Goal: Information Seeking & Learning: Learn about a topic

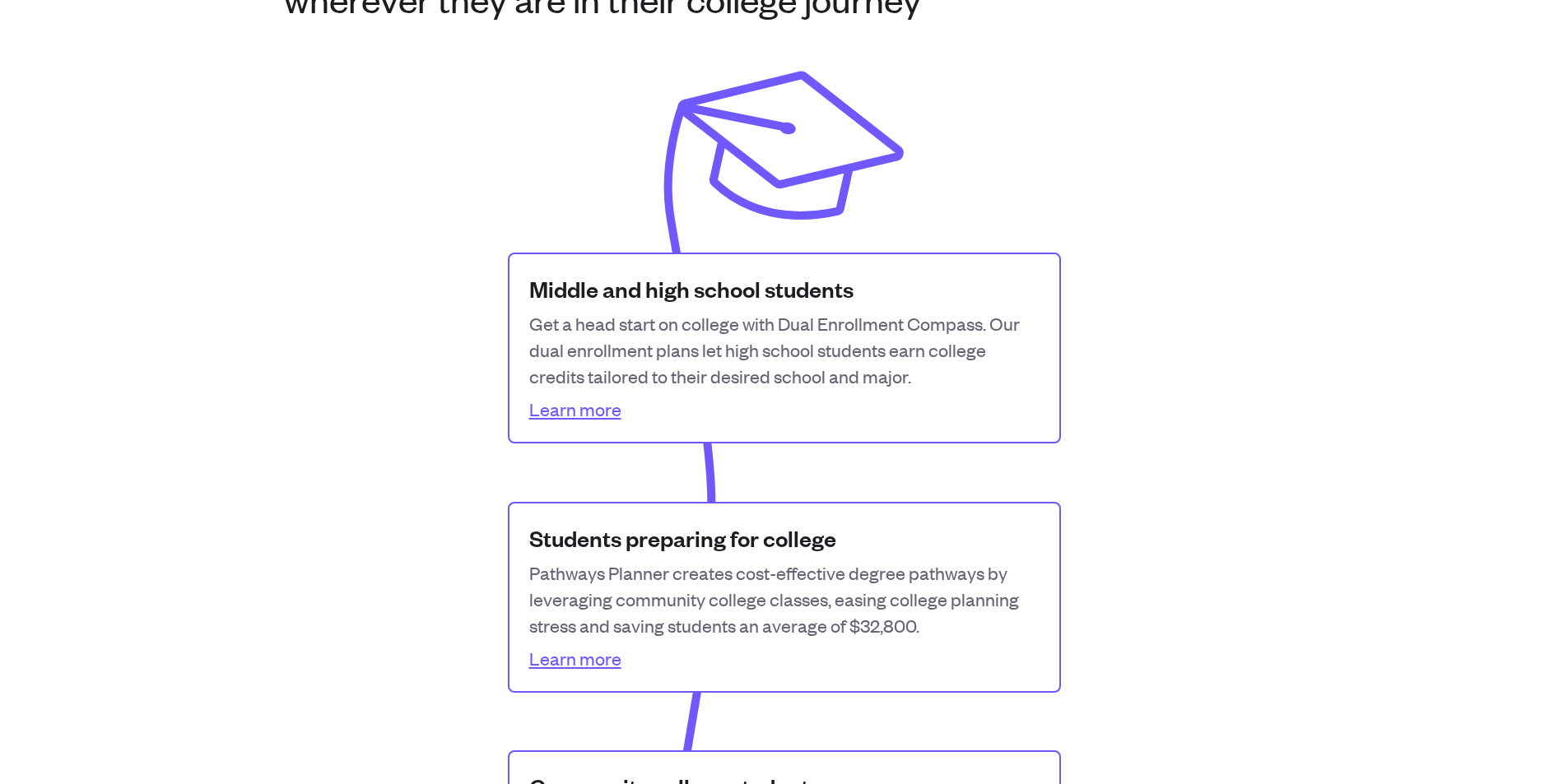
scroll to position [1152, 0]
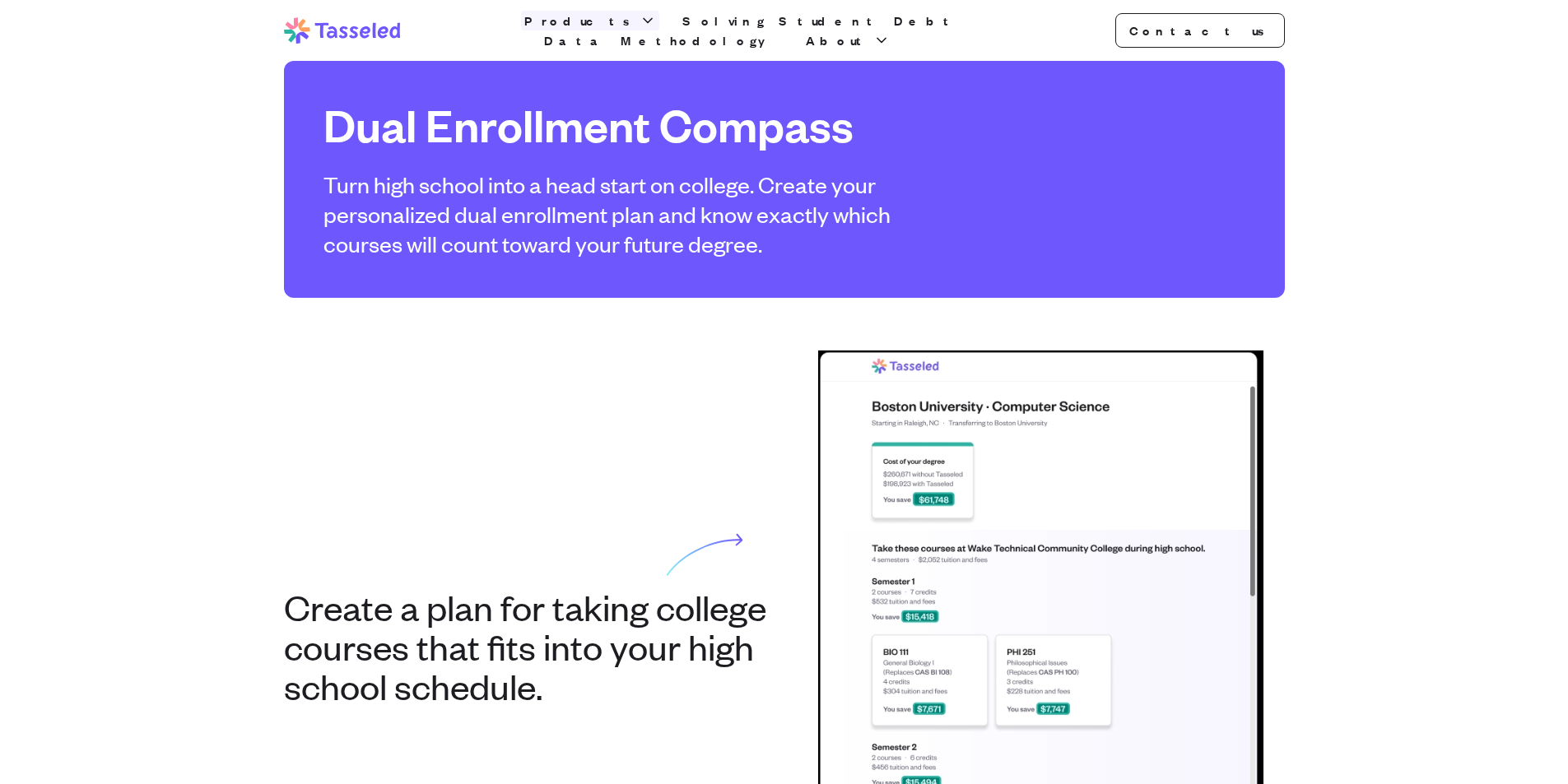
click at [624, 31] on span "Products" at bounding box center [580, 21] width 112 height 20
click at [958, 499] on img at bounding box center [1041, 625] width 445 height 551
click at [890, 424] on img at bounding box center [1041, 625] width 445 height 551
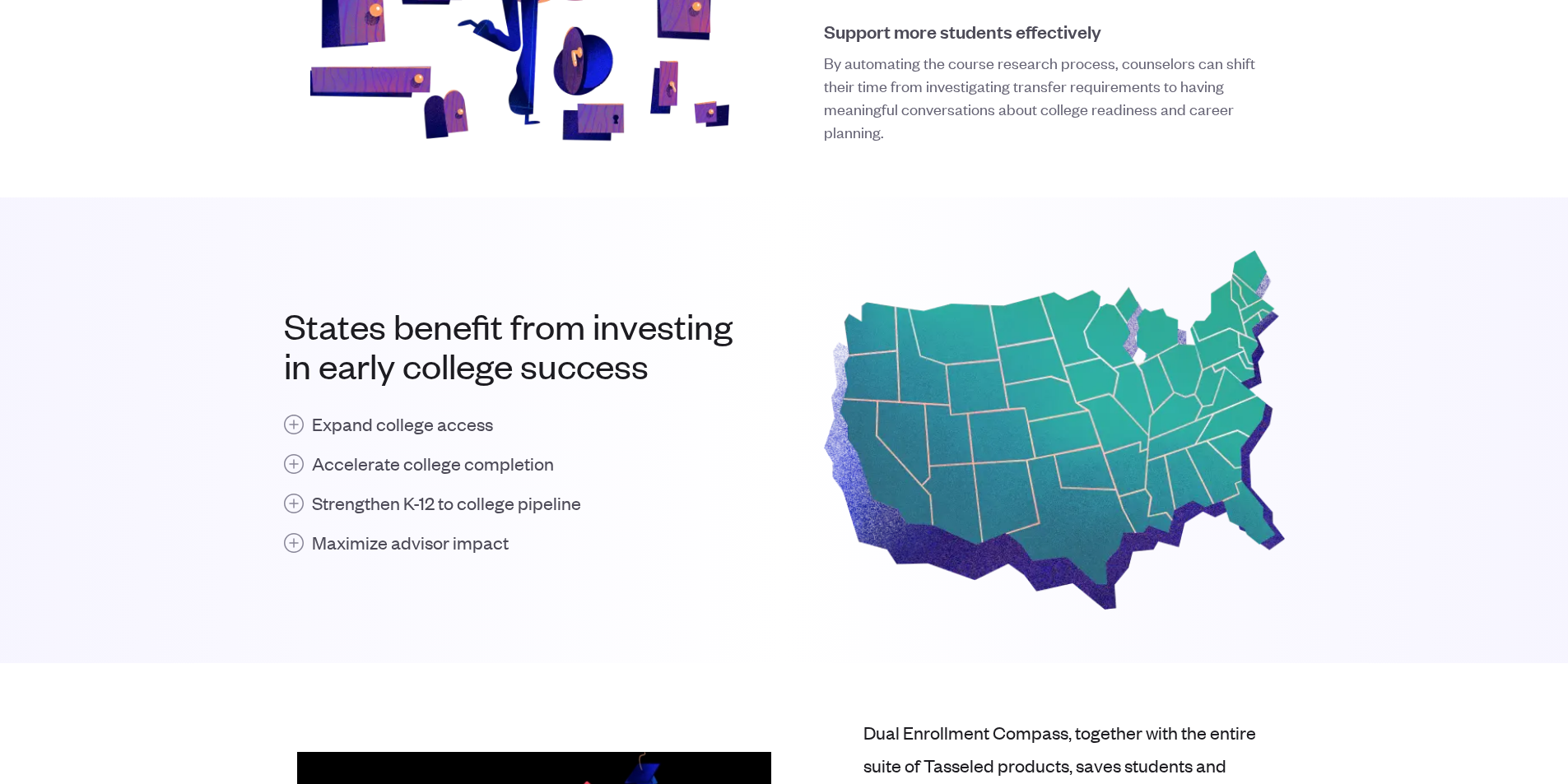
scroll to position [1677, 0]
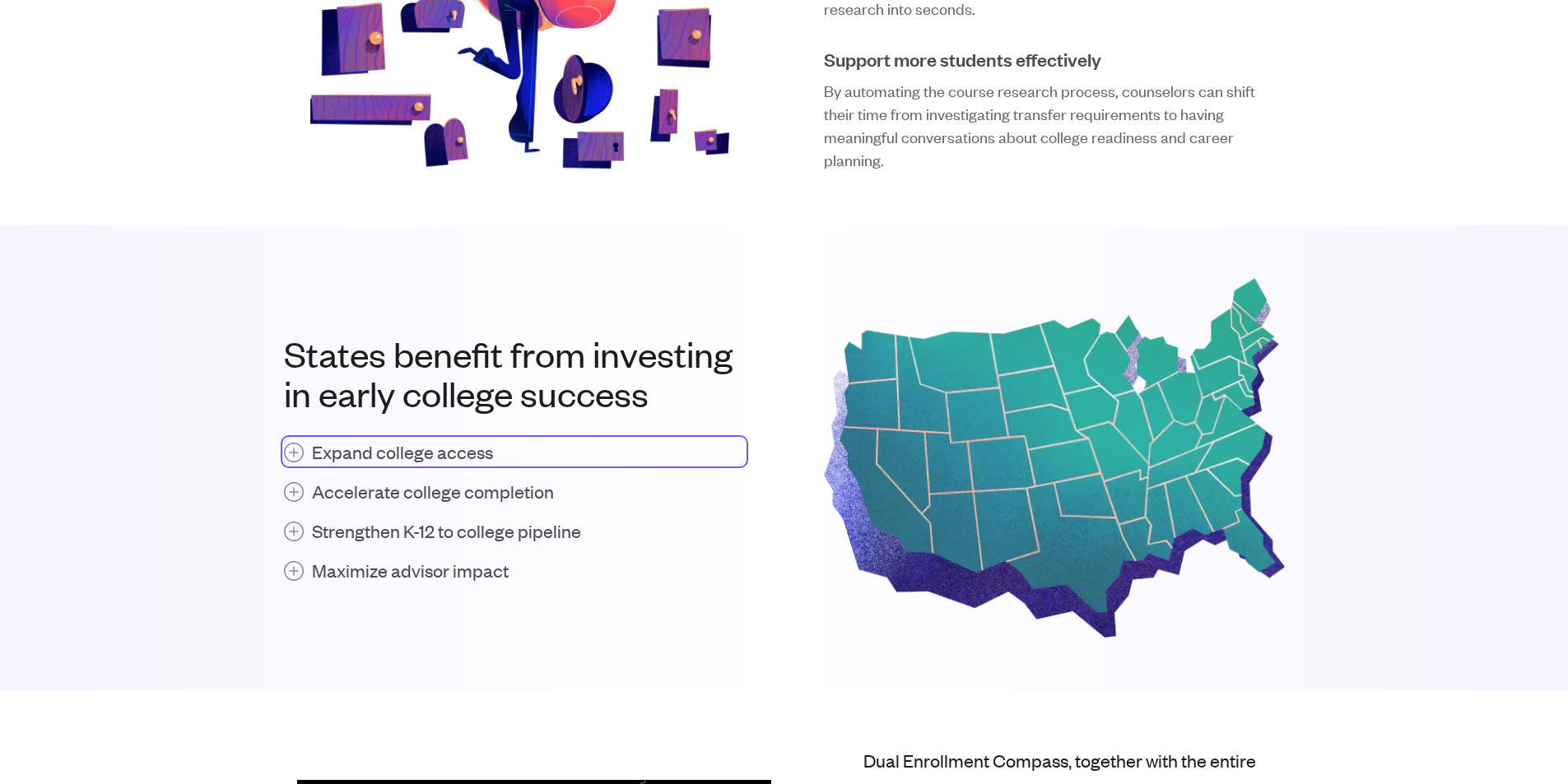
click at [295, 454] on button "Expand college access" at bounding box center [514, 451] width 461 height 26
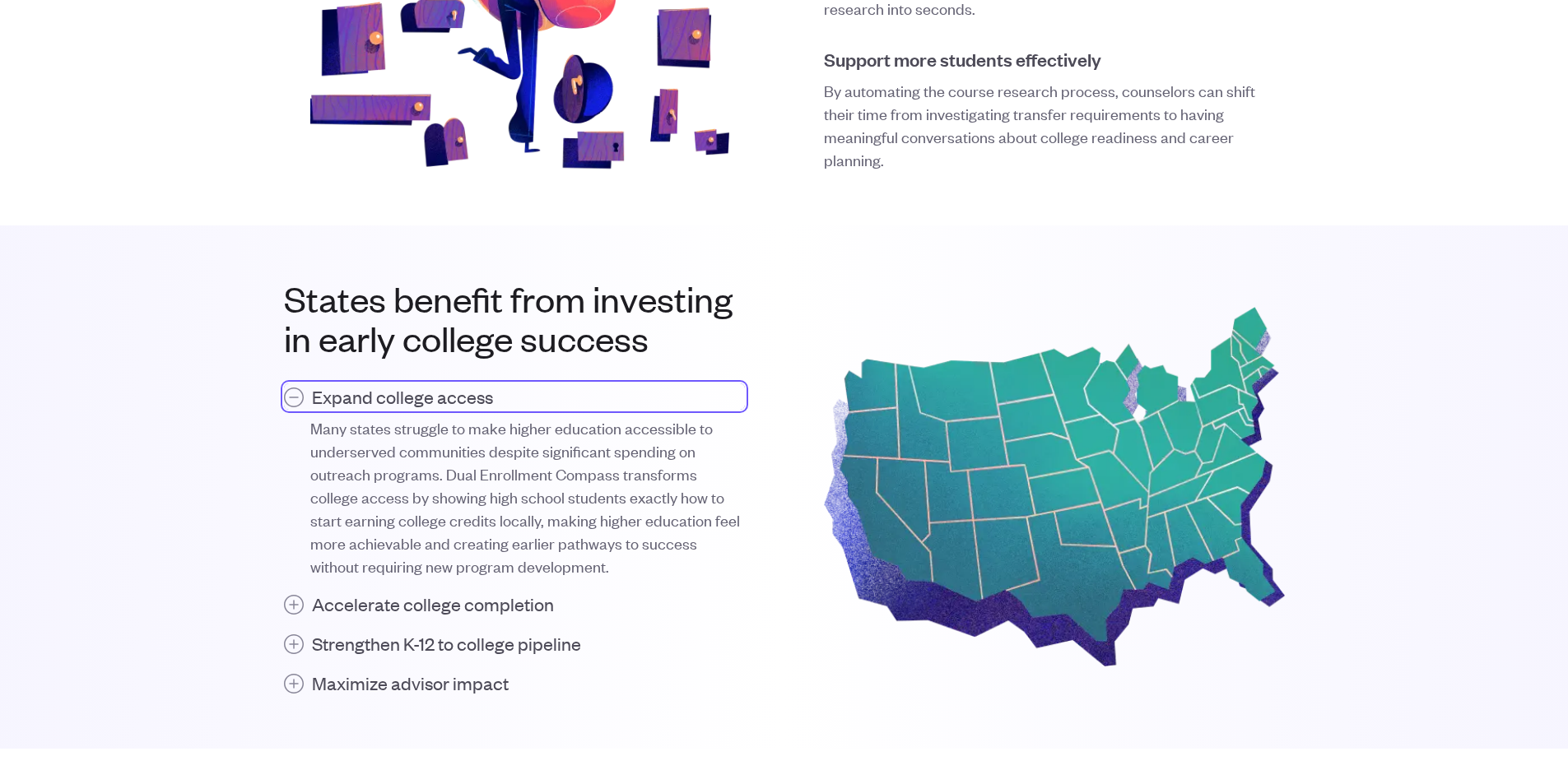
click at [295, 400] on button "Expand college access" at bounding box center [514, 396] width 461 height 26
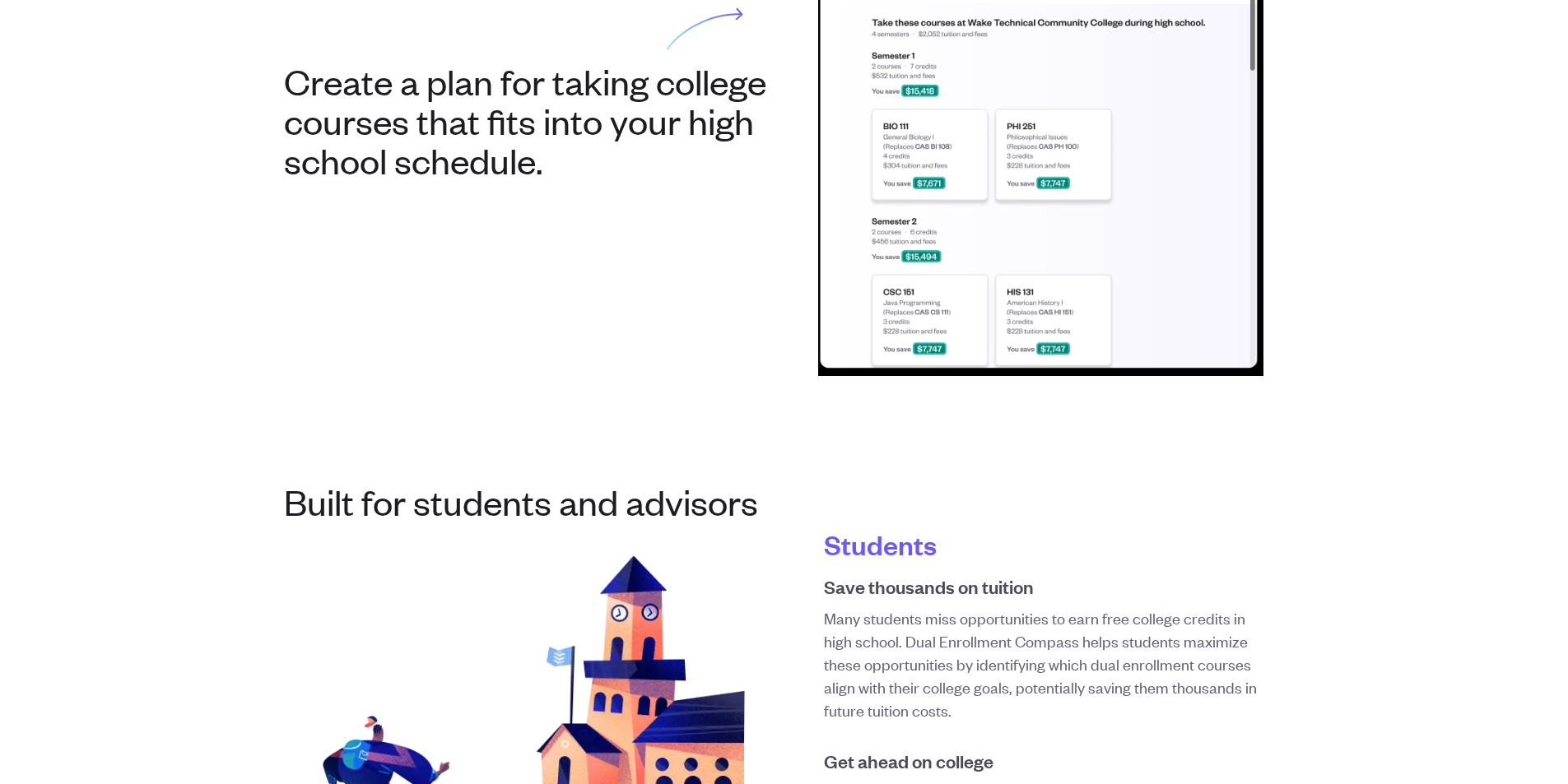
scroll to position [0, 0]
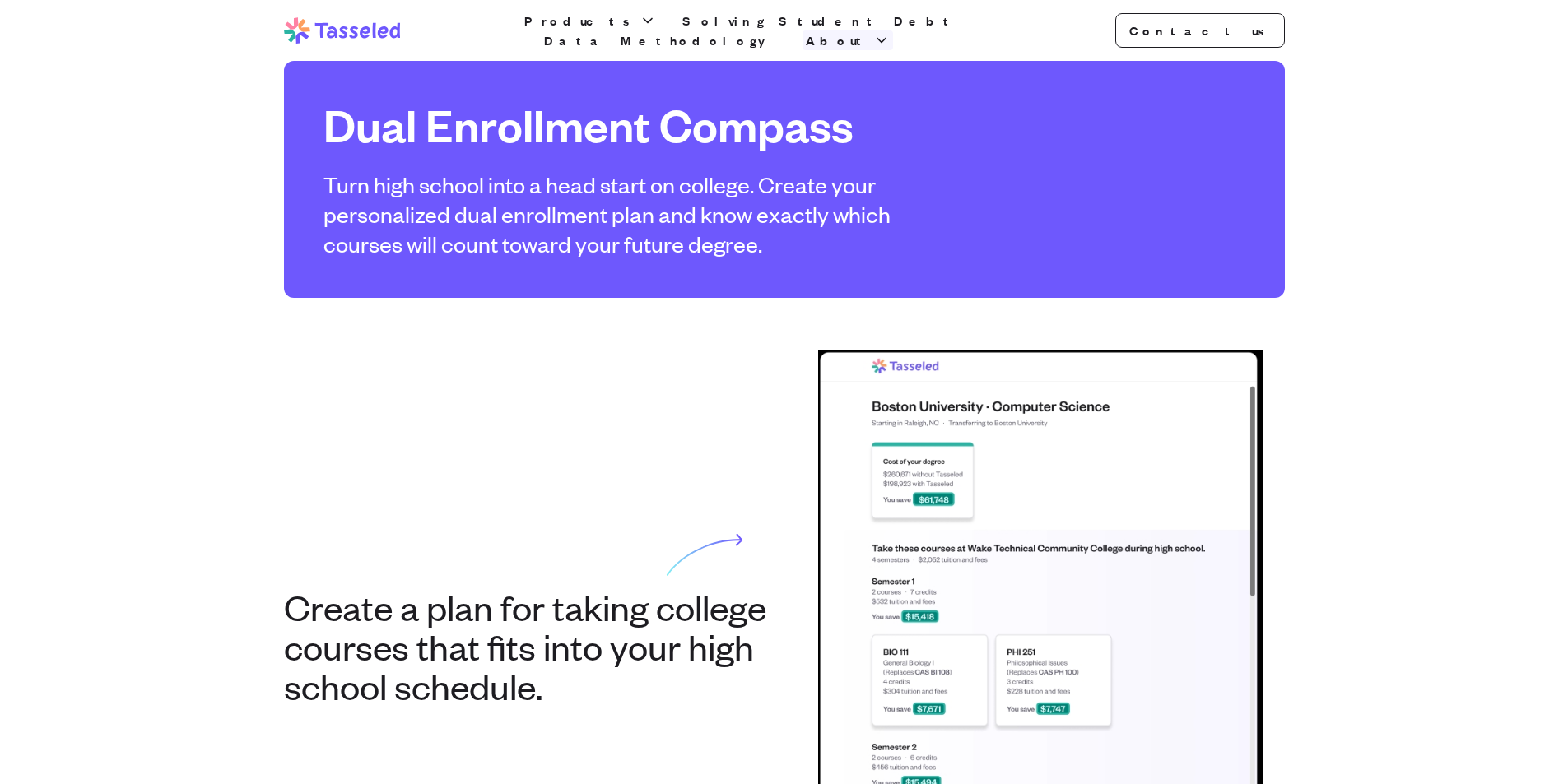
click at [890, 32] on icon "button" at bounding box center [881, 41] width 16 height 16
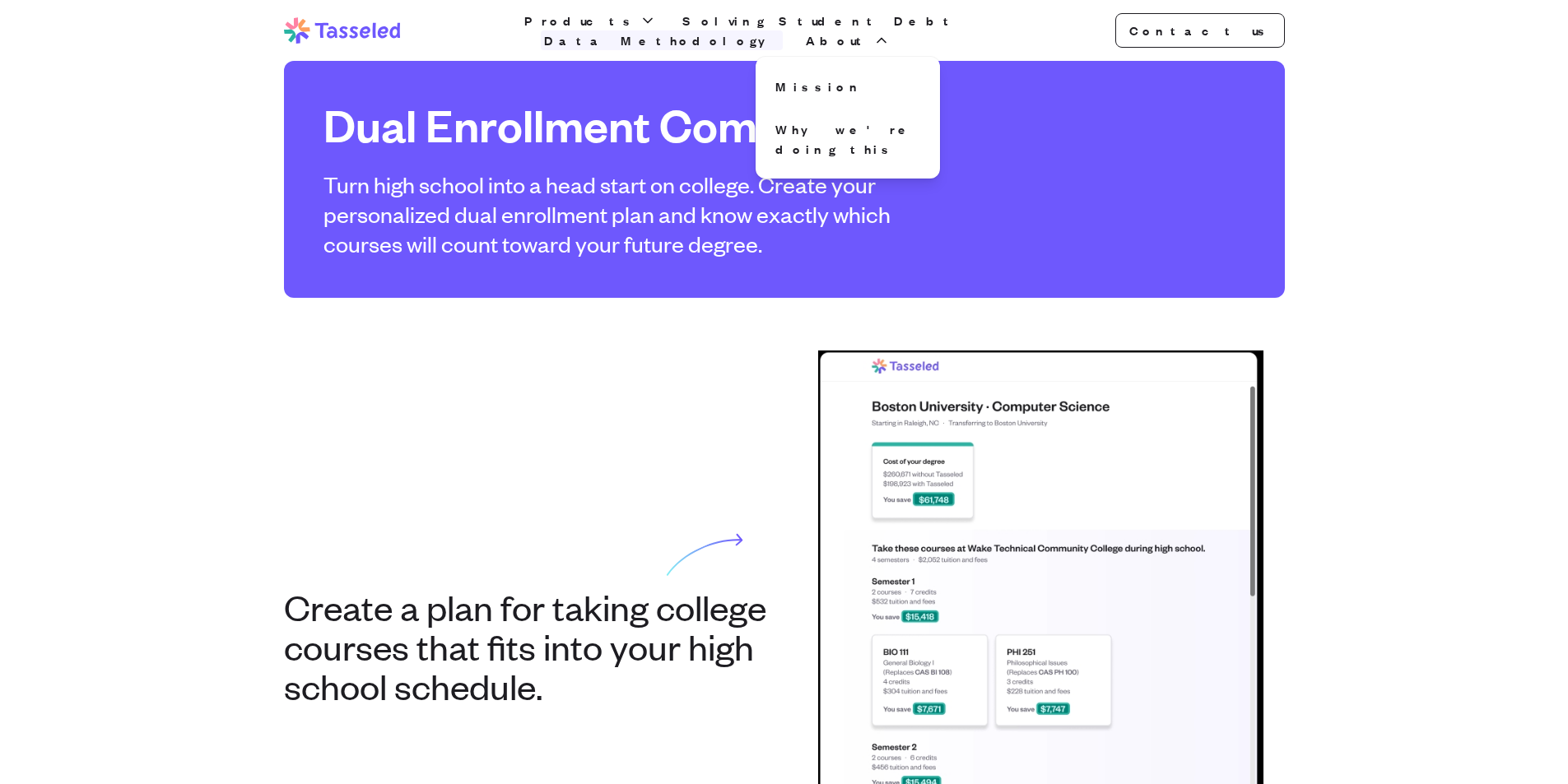
click at [783, 31] on link "Data Methodology" at bounding box center [662, 41] width 242 height 20
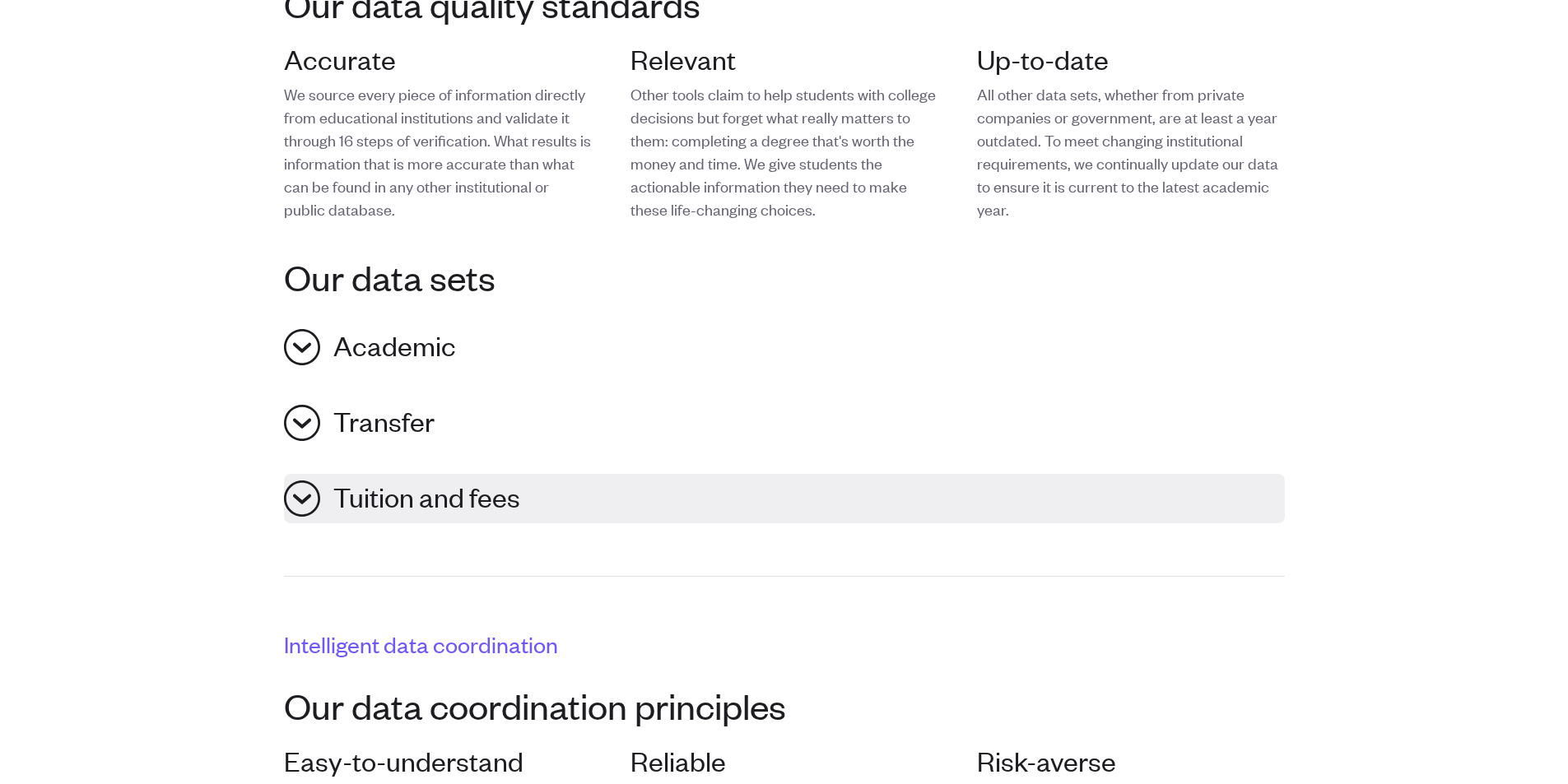
scroll to position [576, 0]
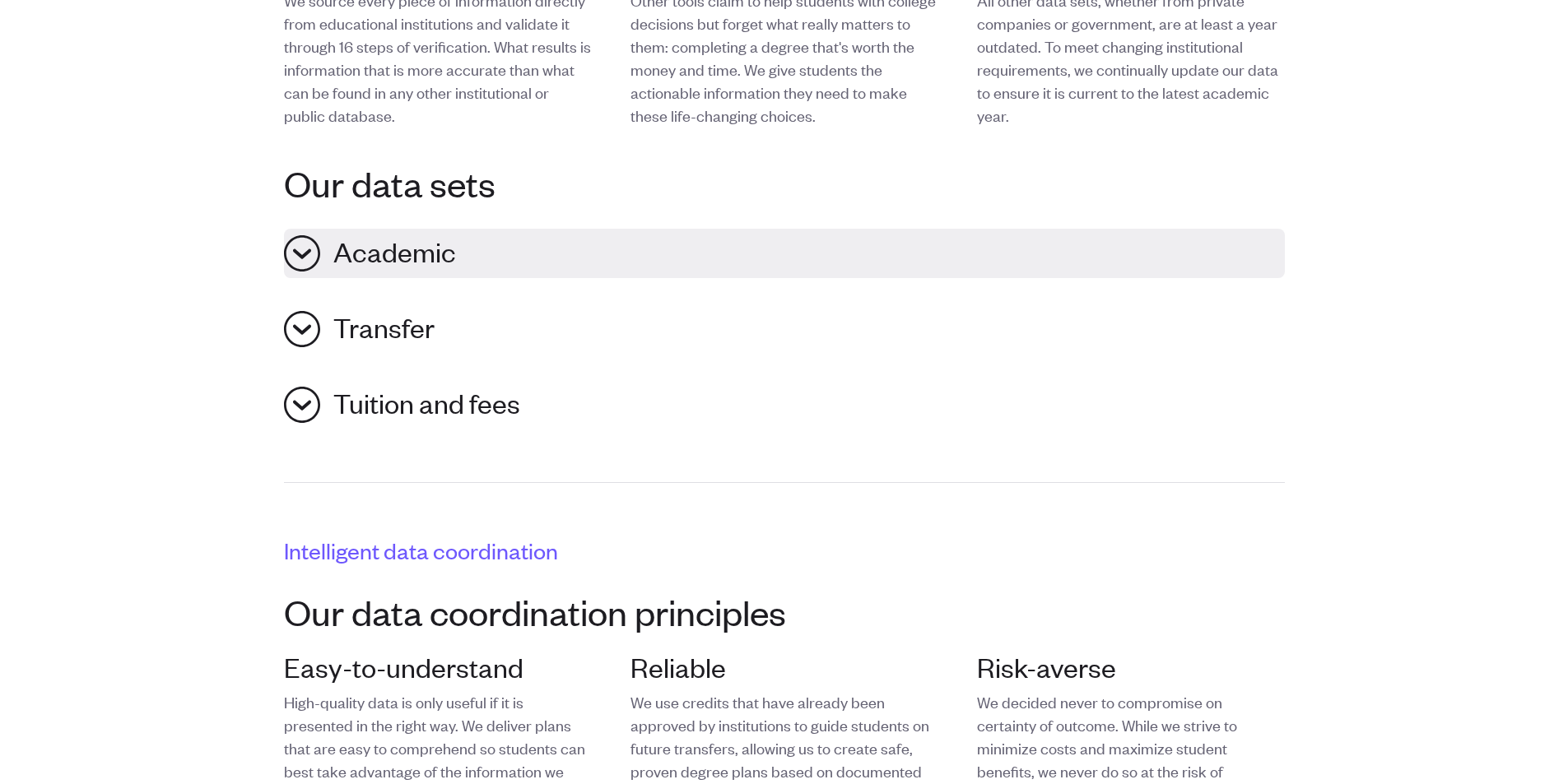
click at [293, 259] on button "Academic" at bounding box center [784, 253] width 1001 height 50
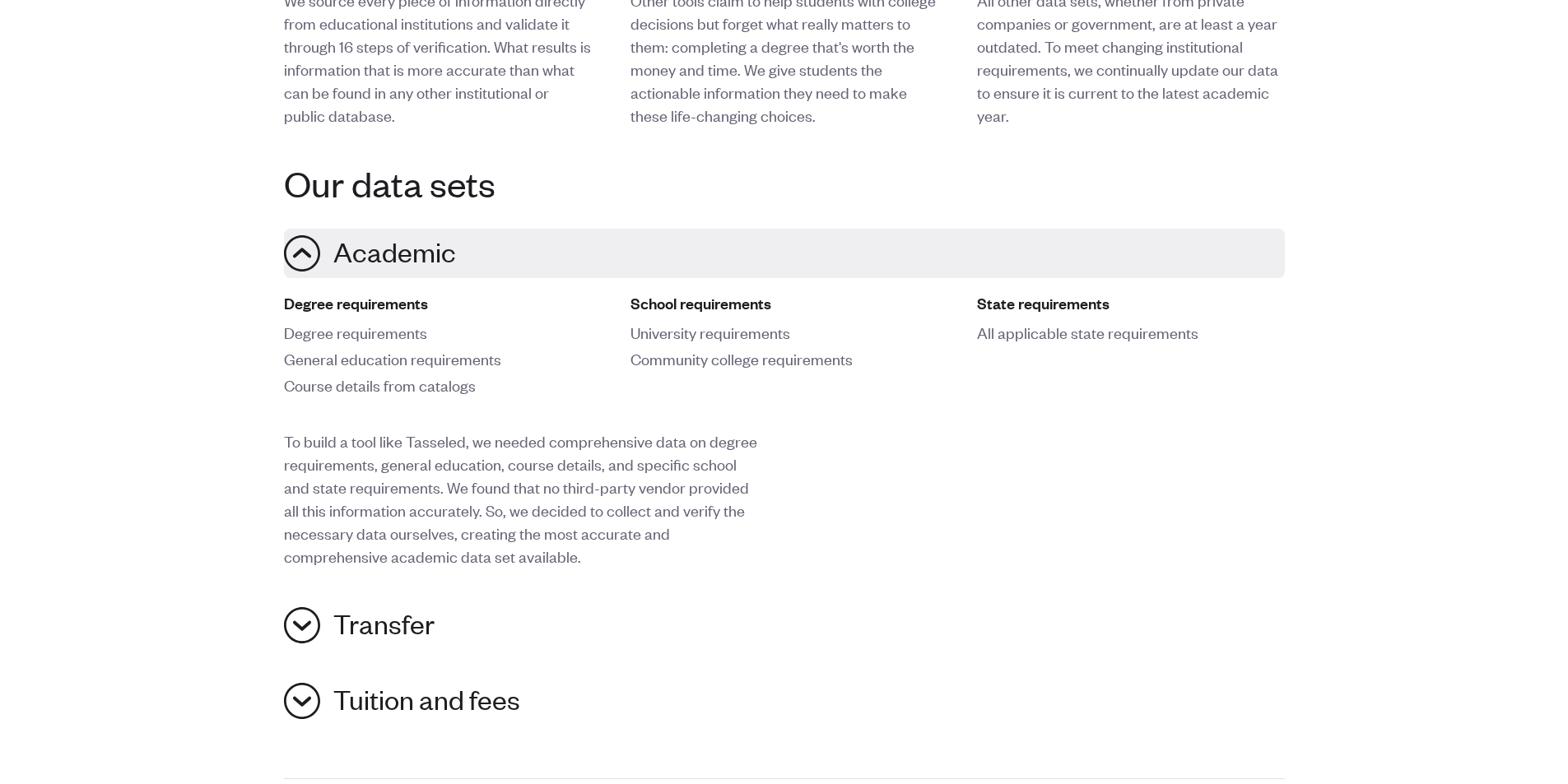
click at [293, 259] on button "Academic" at bounding box center [784, 253] width 1001 height 50
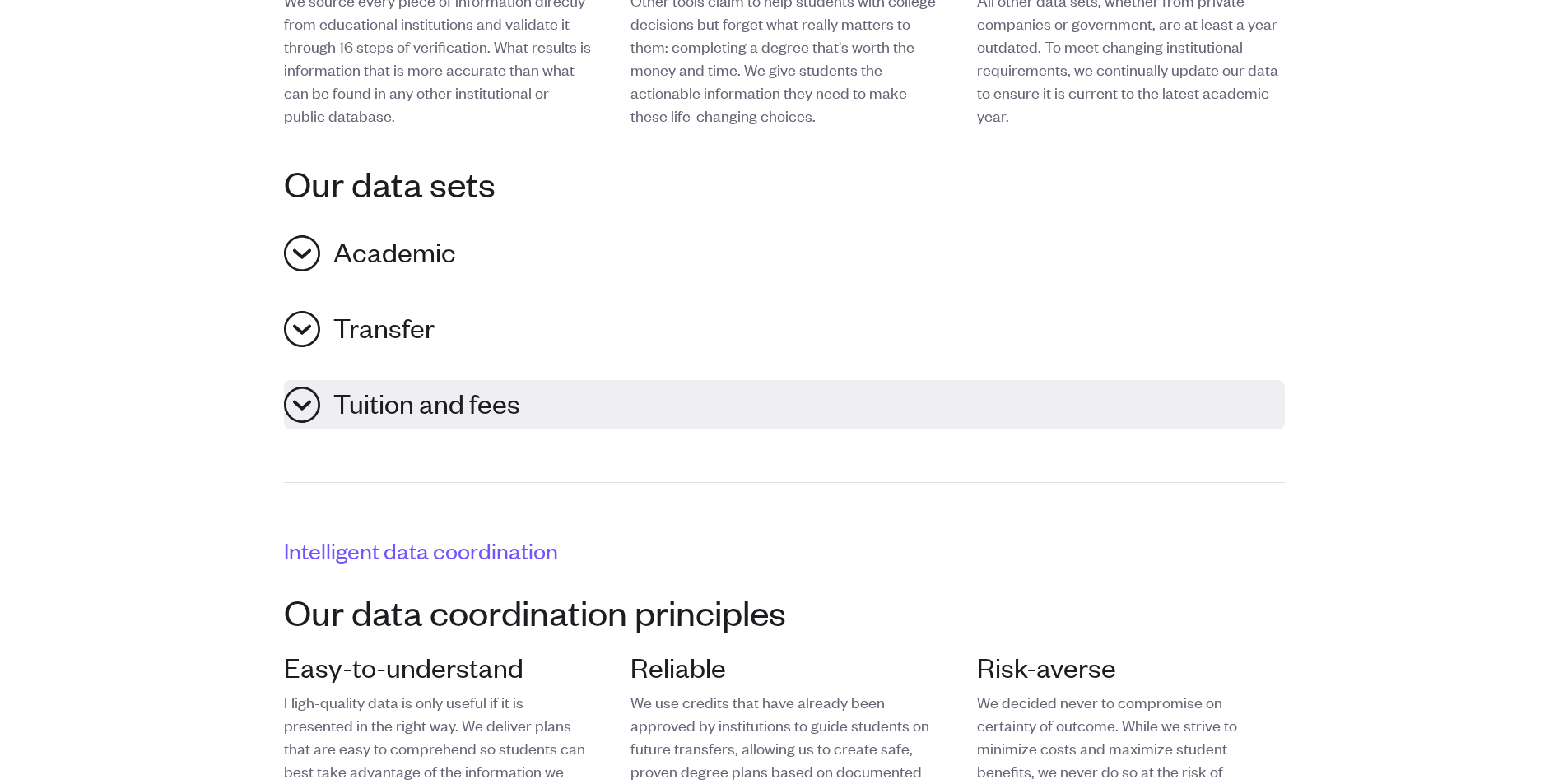
click at [302, 409] on button "Tuition and fees" at bounding box center [784, 405] width 1001 height 50
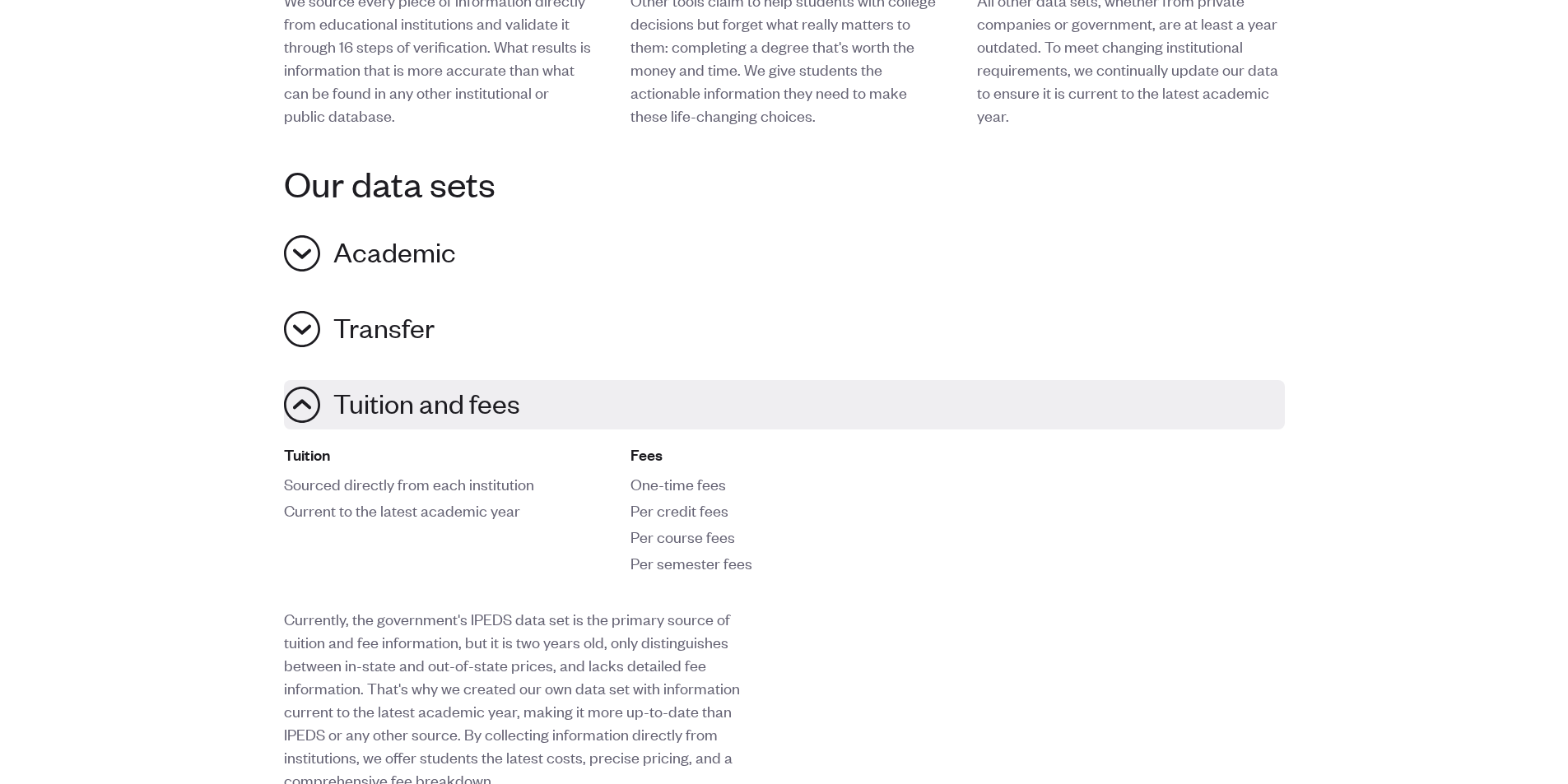
click at [303, 399] on button "Tuition and fees" at bounding box center [784, 405] width 1001 height 50
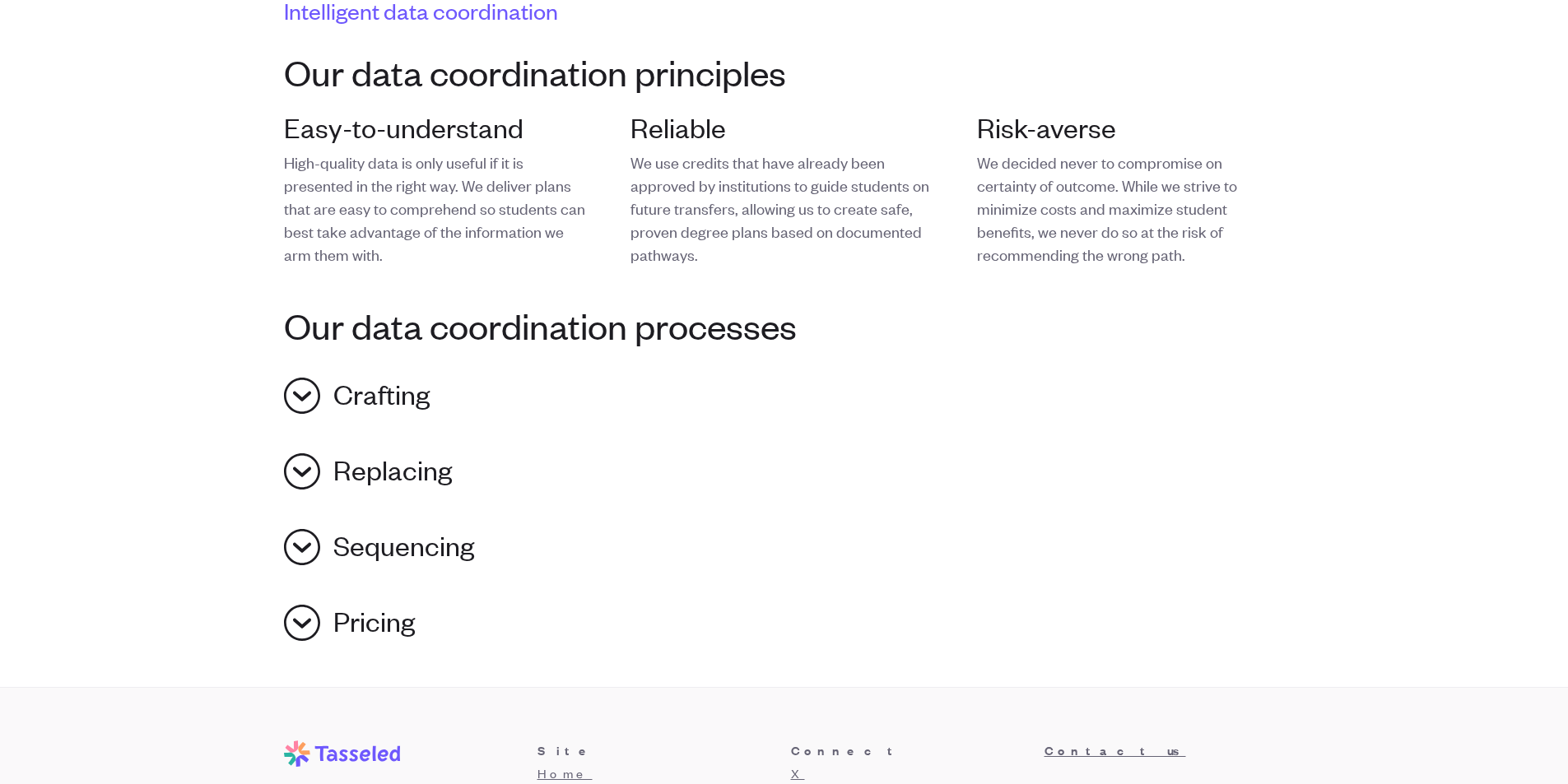
scroll to position [1152, 0]
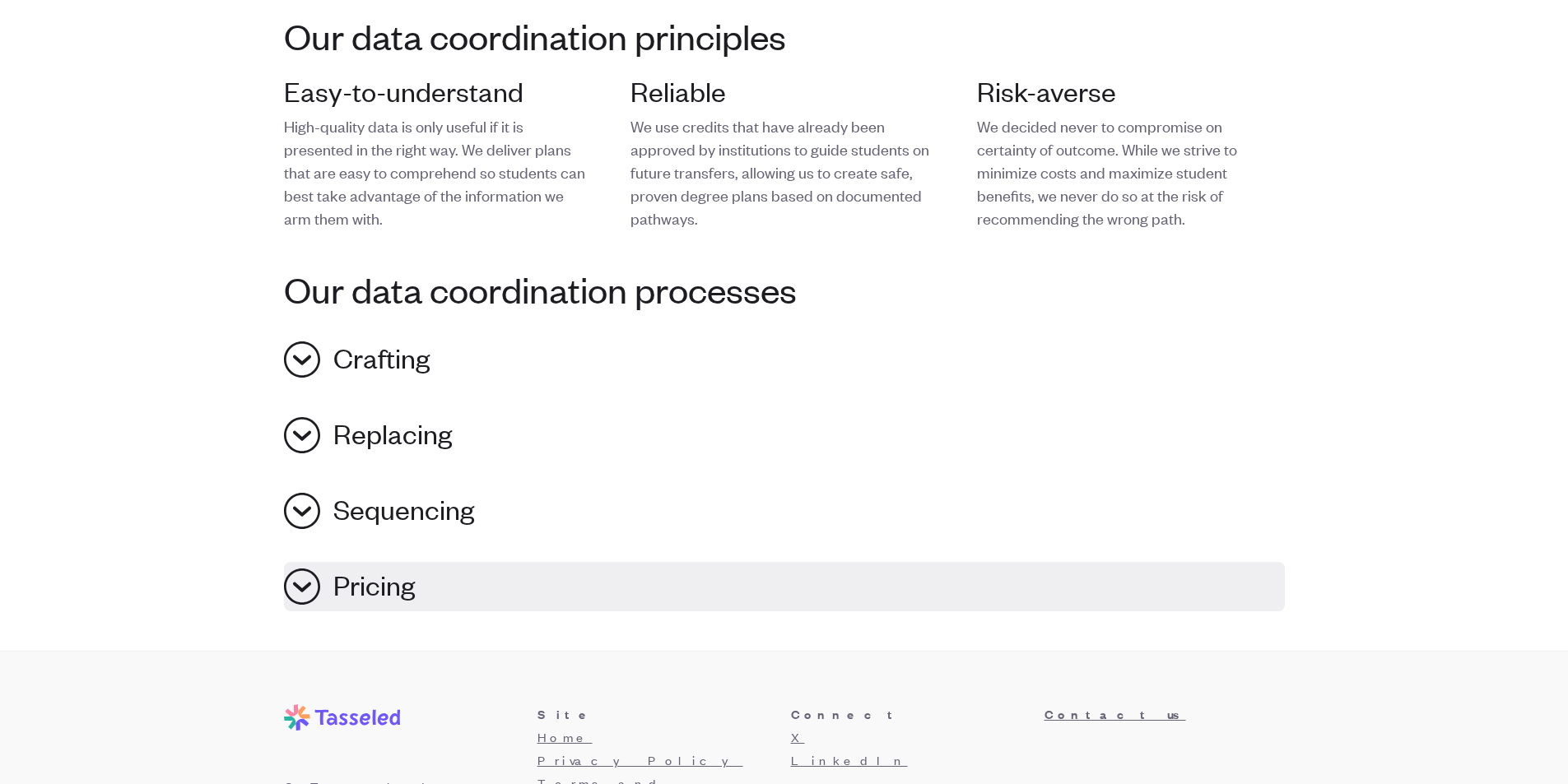
click at [288, 581] on button "Pricing" at bounding box center [784, 586] width 1001 height 50
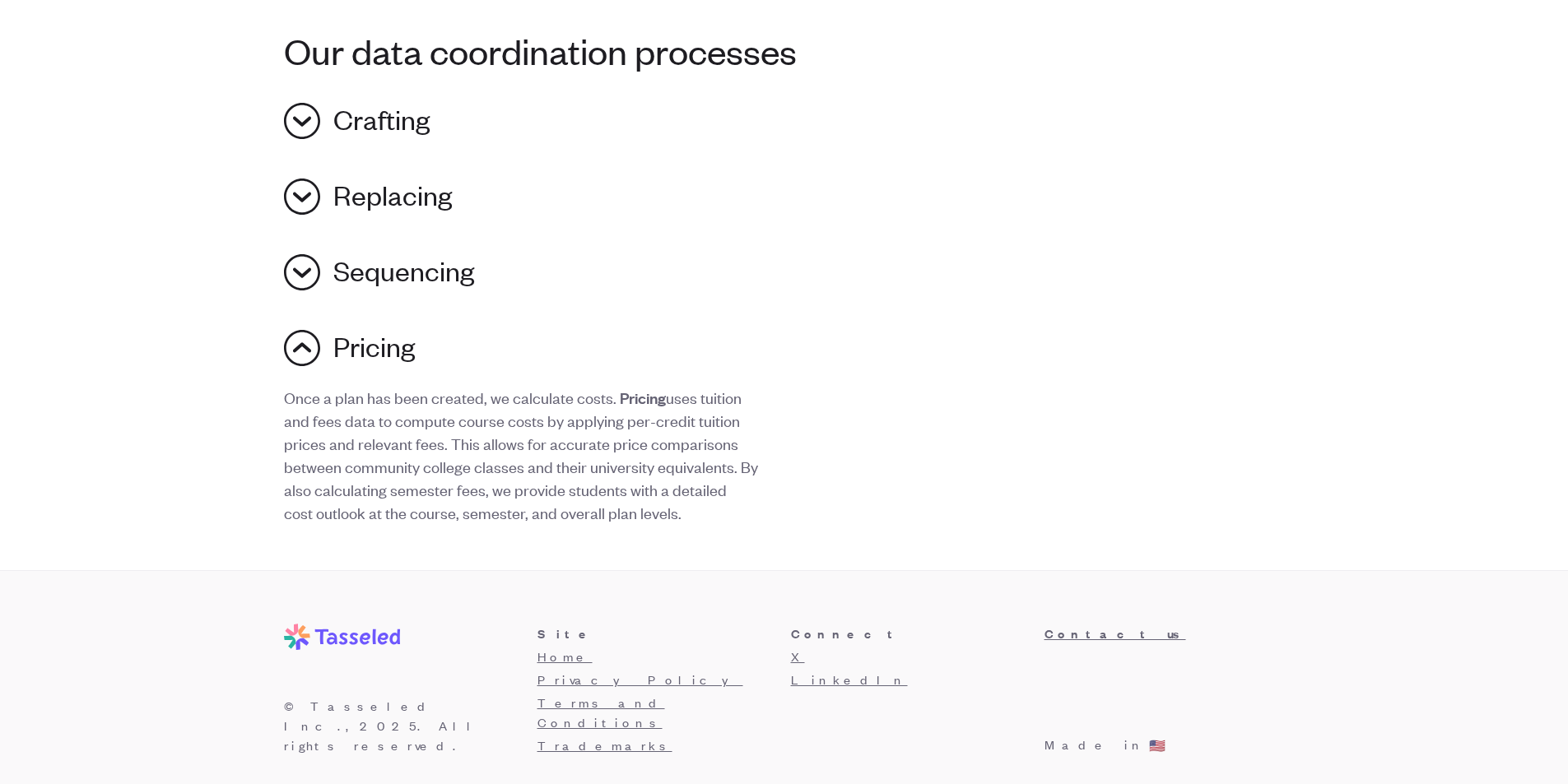
scroll to position [1394, 0]
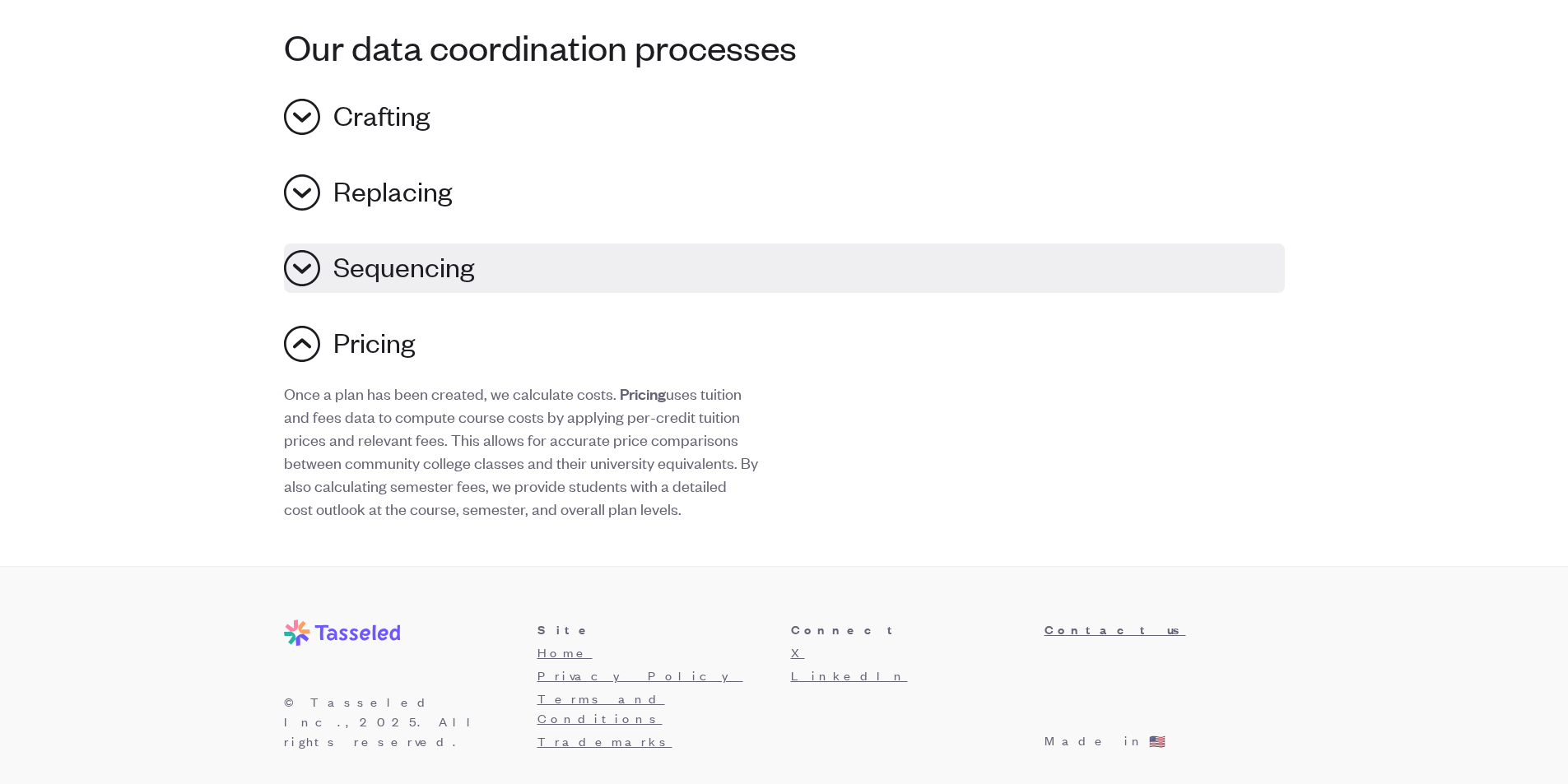
click at [312, 270] on button "Sequencing" at bounding box center [784, 268] width 1001 height 50
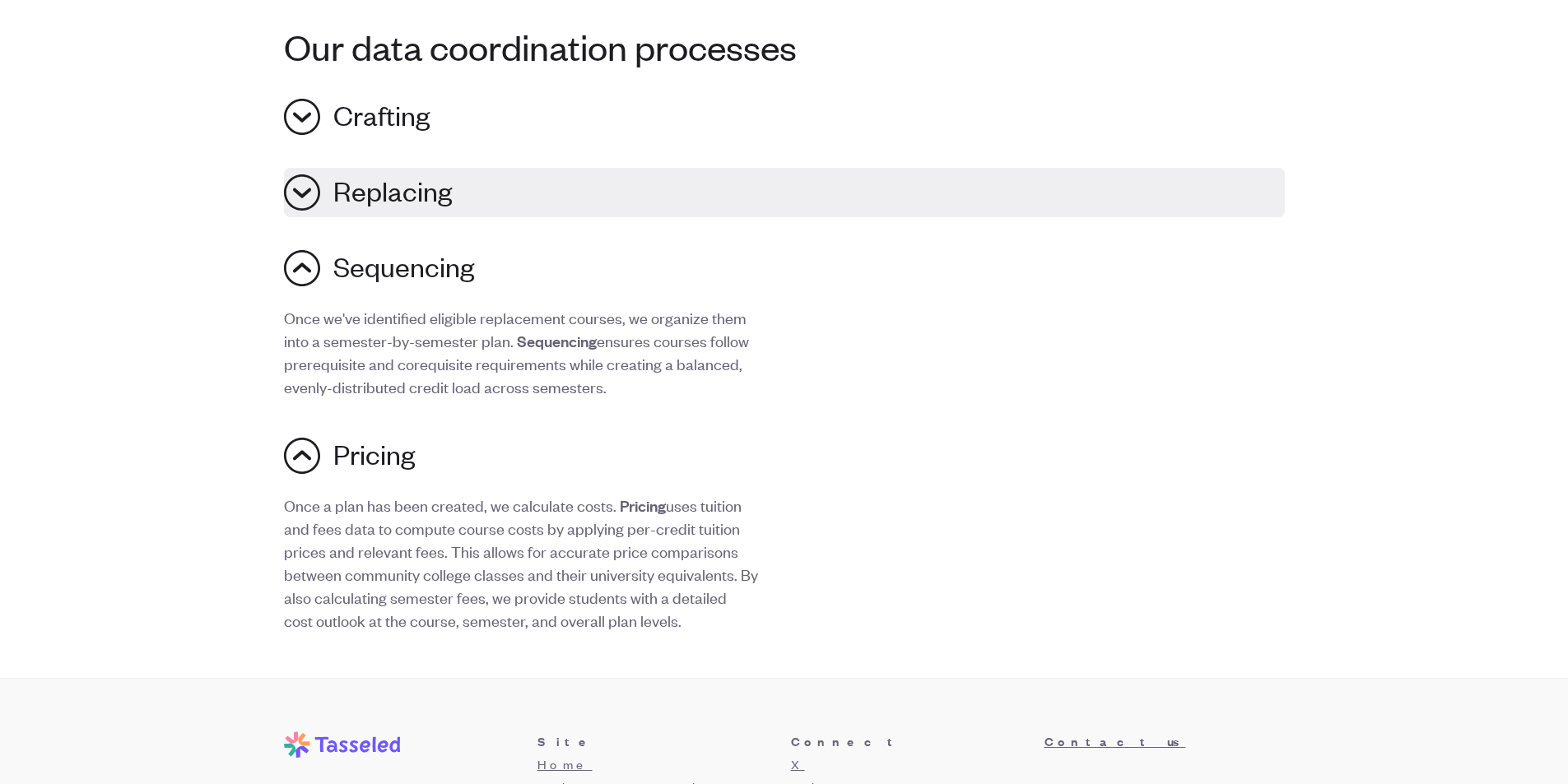
click at [311, 195] on button "Replacing" at bounding box center [784, 192] width 1001 height 50
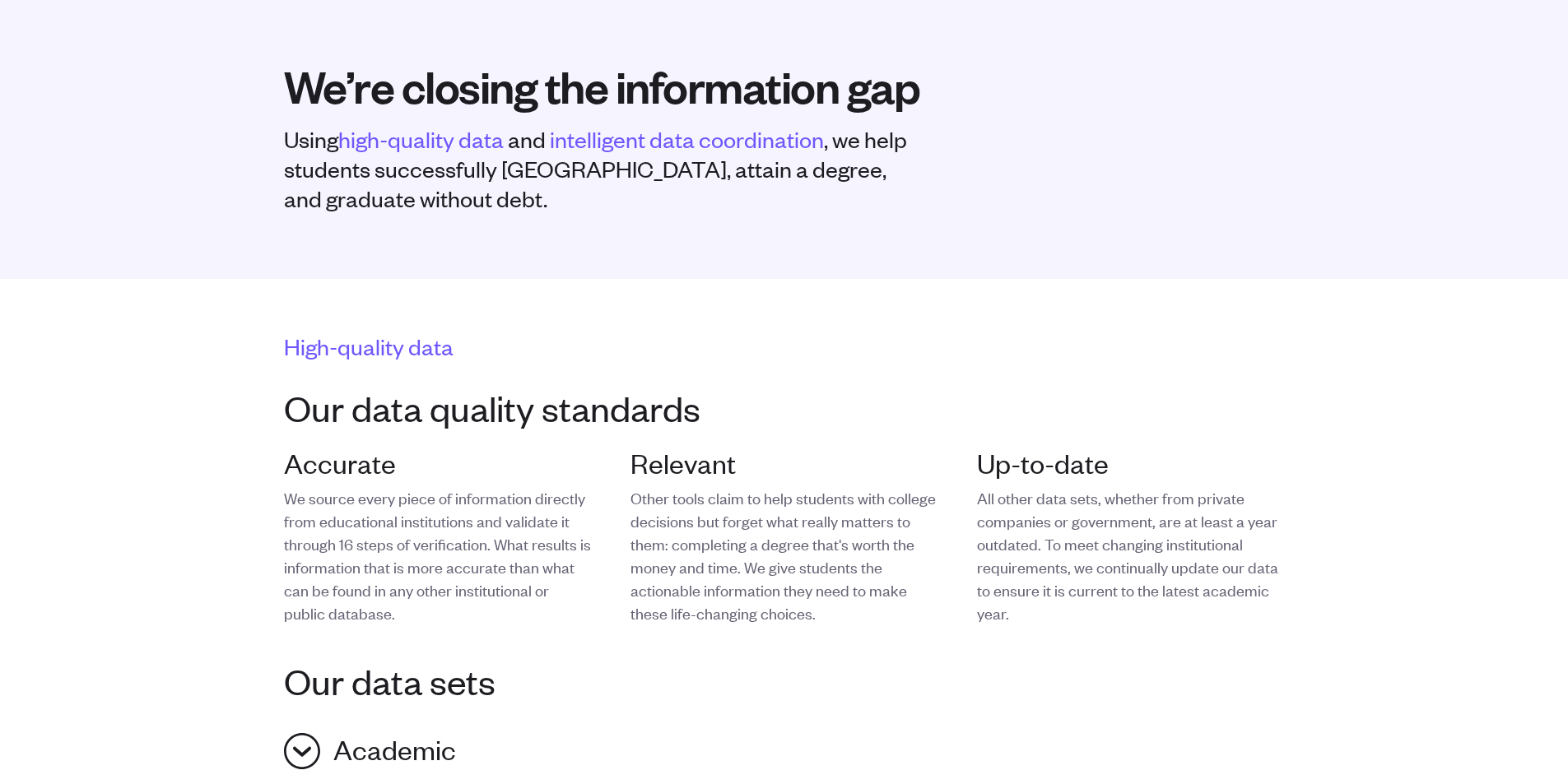
scroll to position [0, 0]
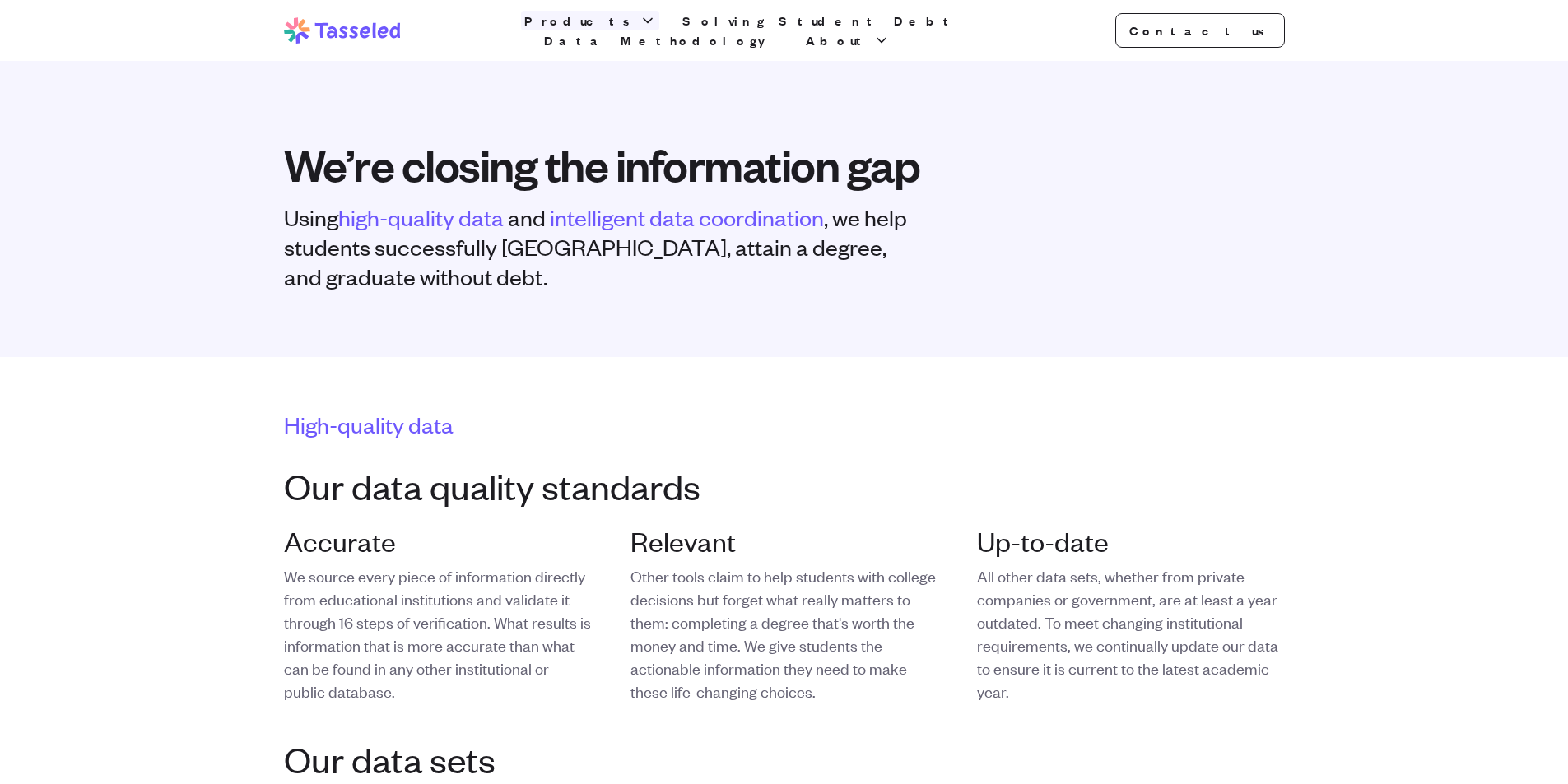
click at [596, 31] on span "Products" at bounding box center [580, 21] width 112 height 20
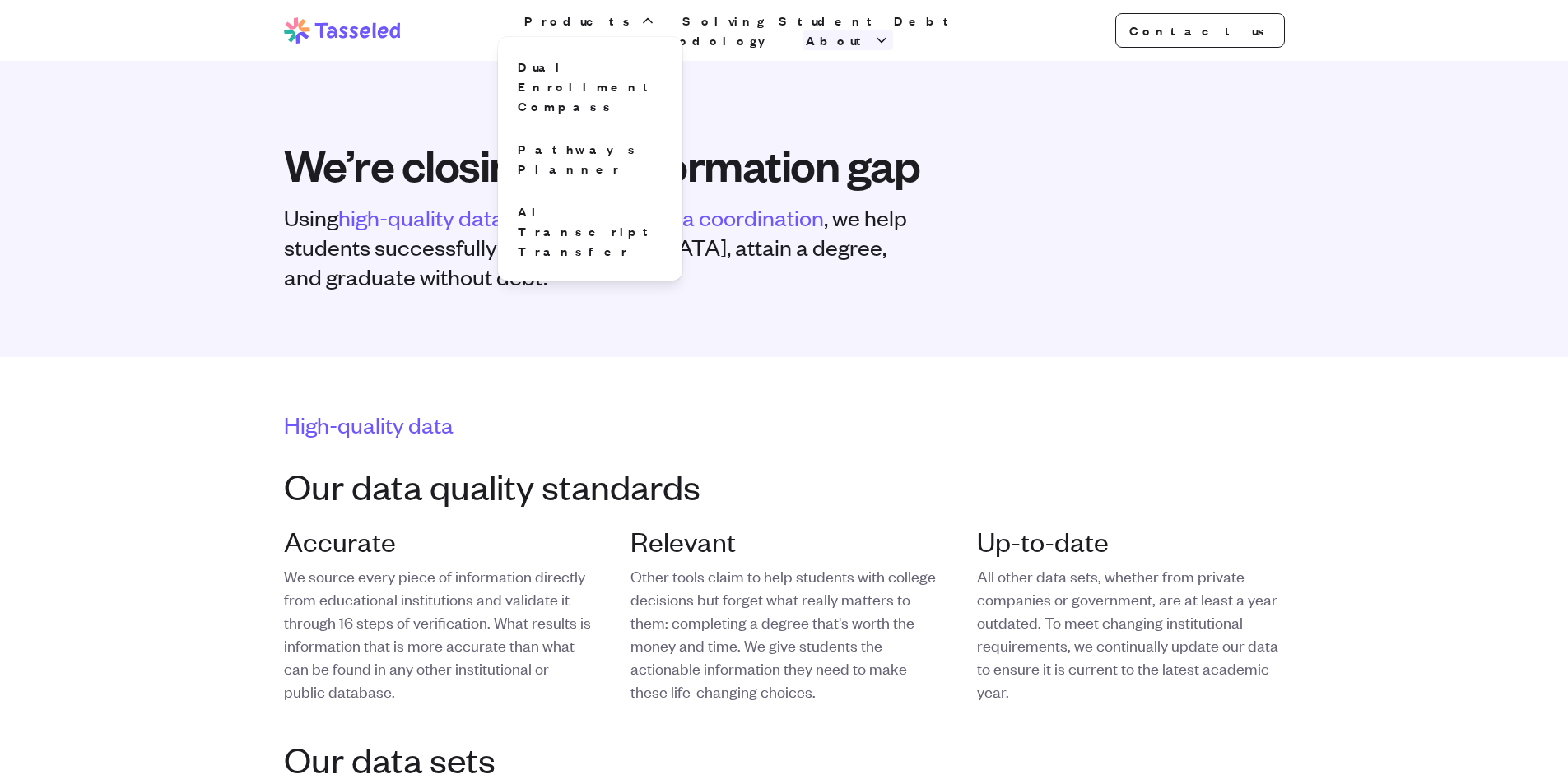
click at [890, 32] on icon "button" at bounding box center [881, 41] width 16 height 16
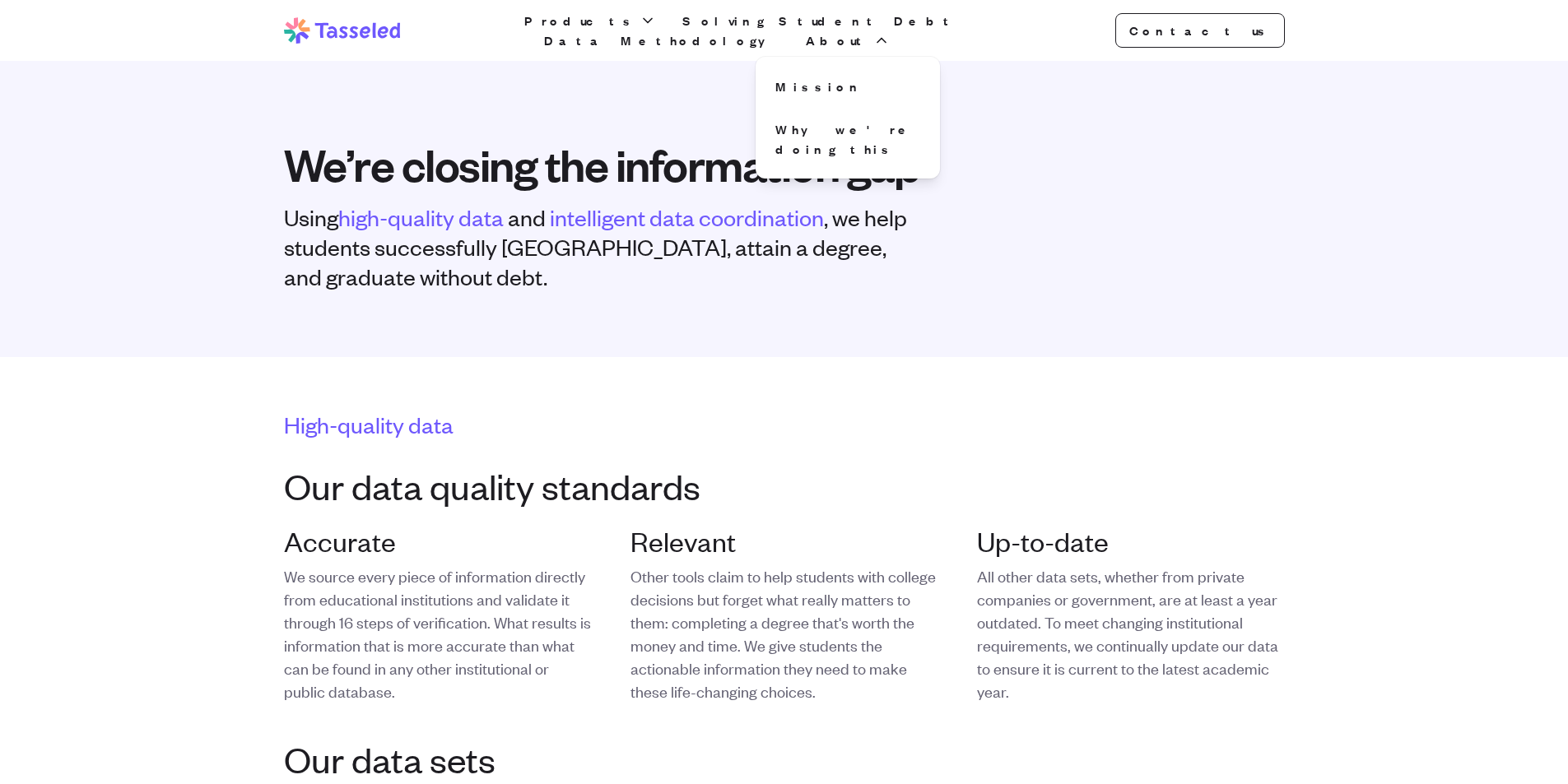
click at [724, 467] on h3 "Our data quality standards" at bounding box center [784, 486] width 1001 height 40
click at [602, 28] on span "Products" at bounding box center [580, 21] width 112 height 20
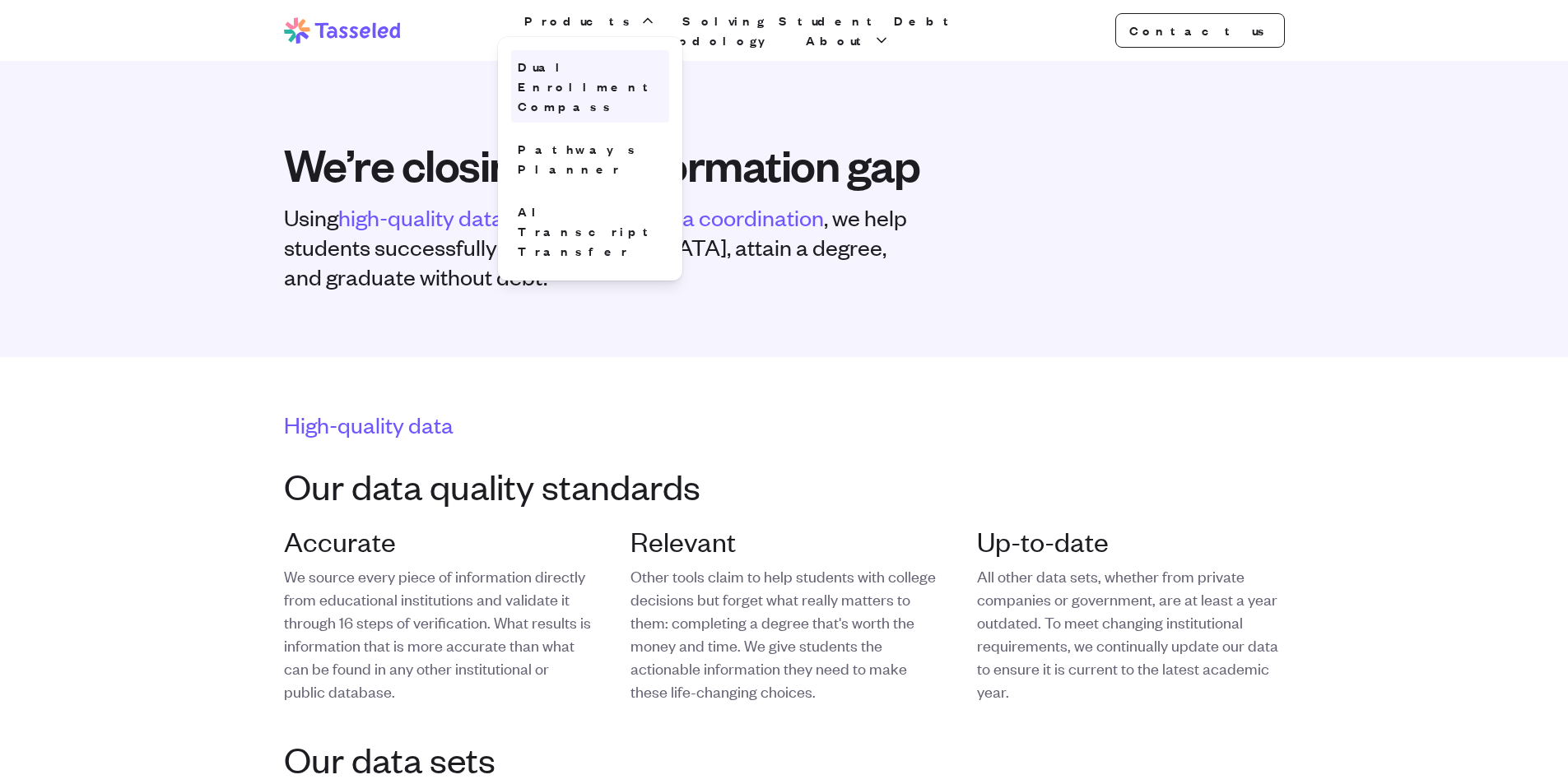
click at [625, 77] on link "Dual Enrollment Compass" at bounding box center [590, 87] width 158 height 72
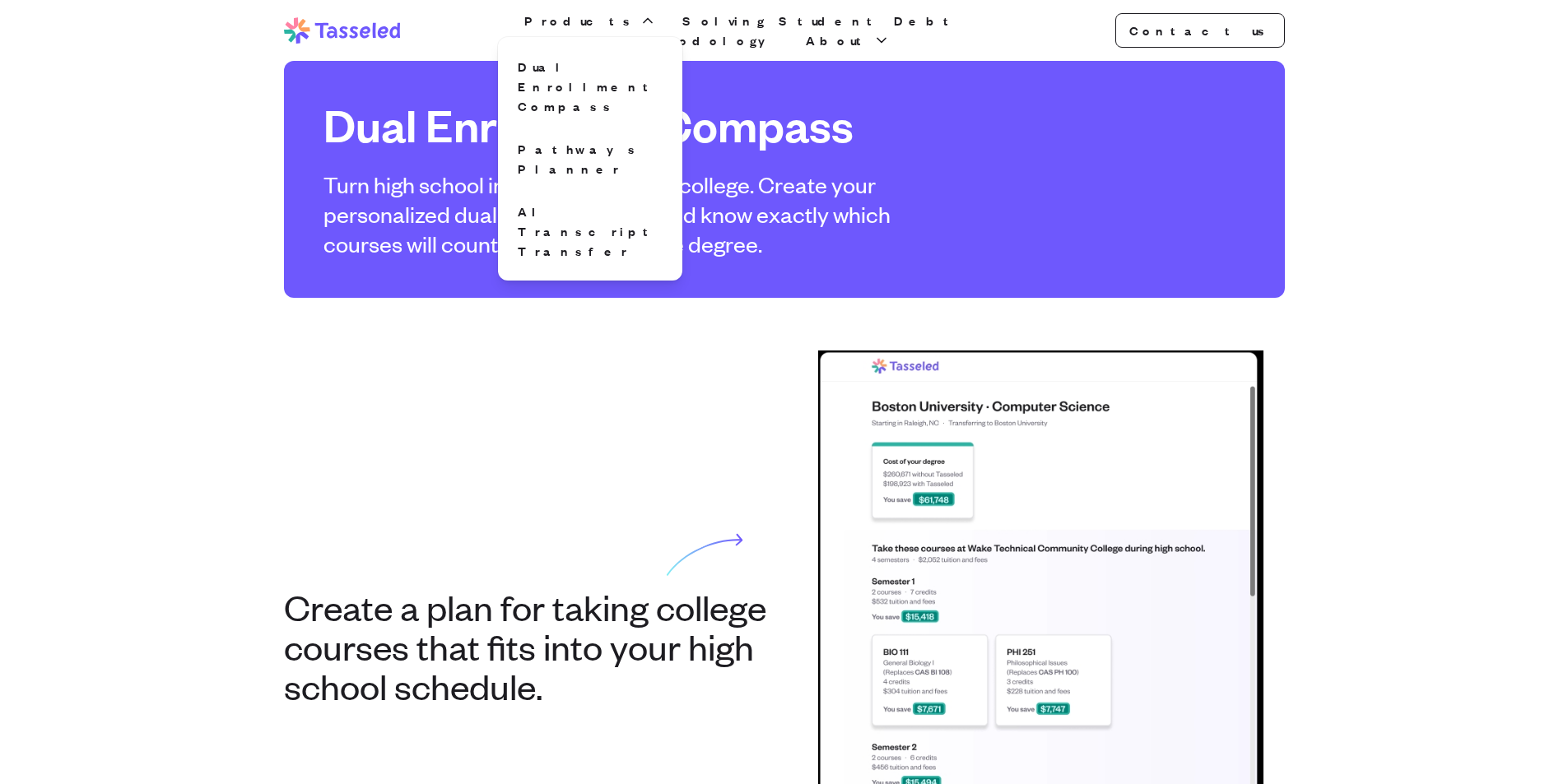
click at [392, 359] on div "Create a plan for taking college courses that fits into your high school schedu…" at bounding box center [784, 625] width 1001 height 551
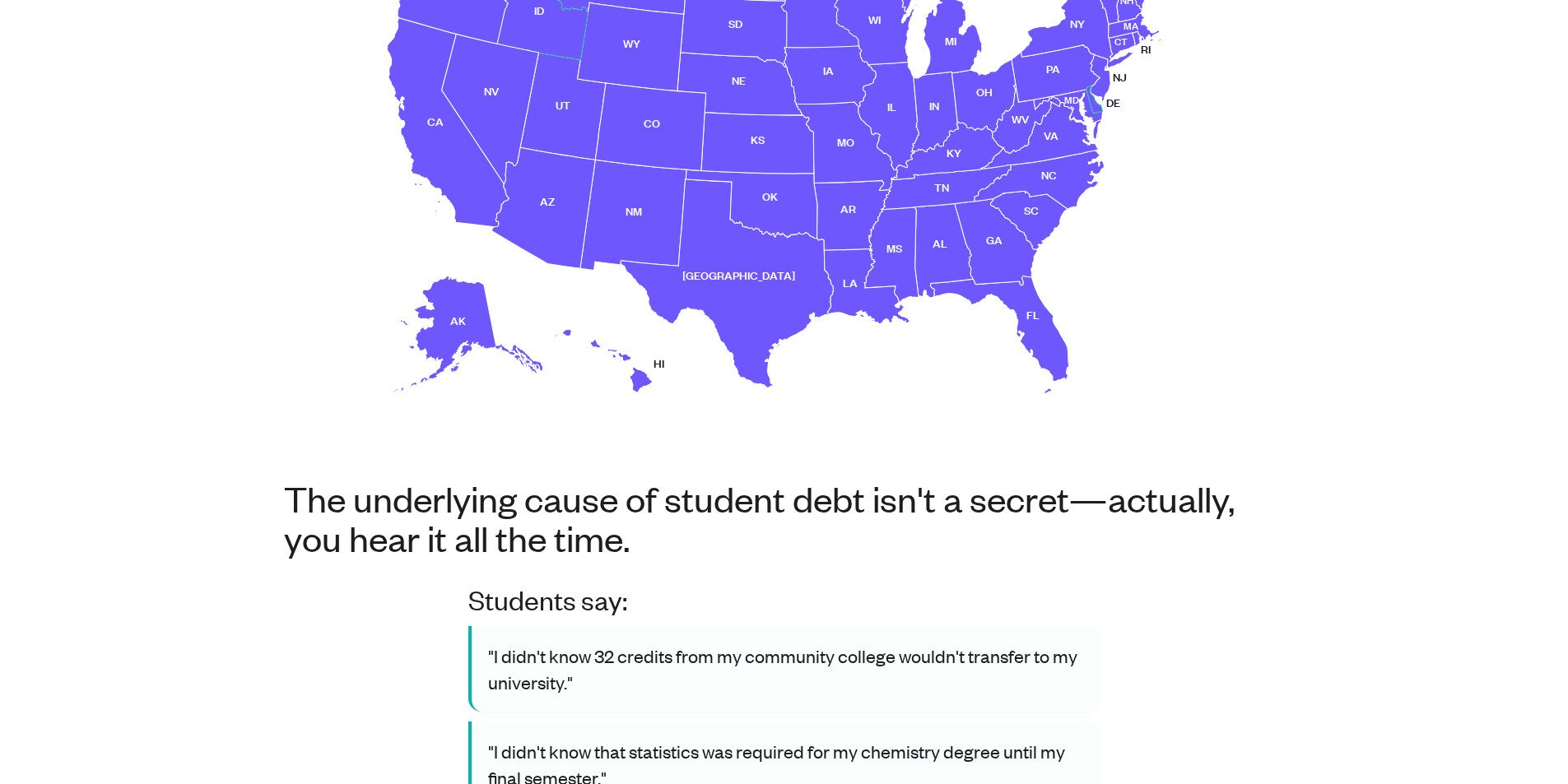
scroll to position [494, 0]
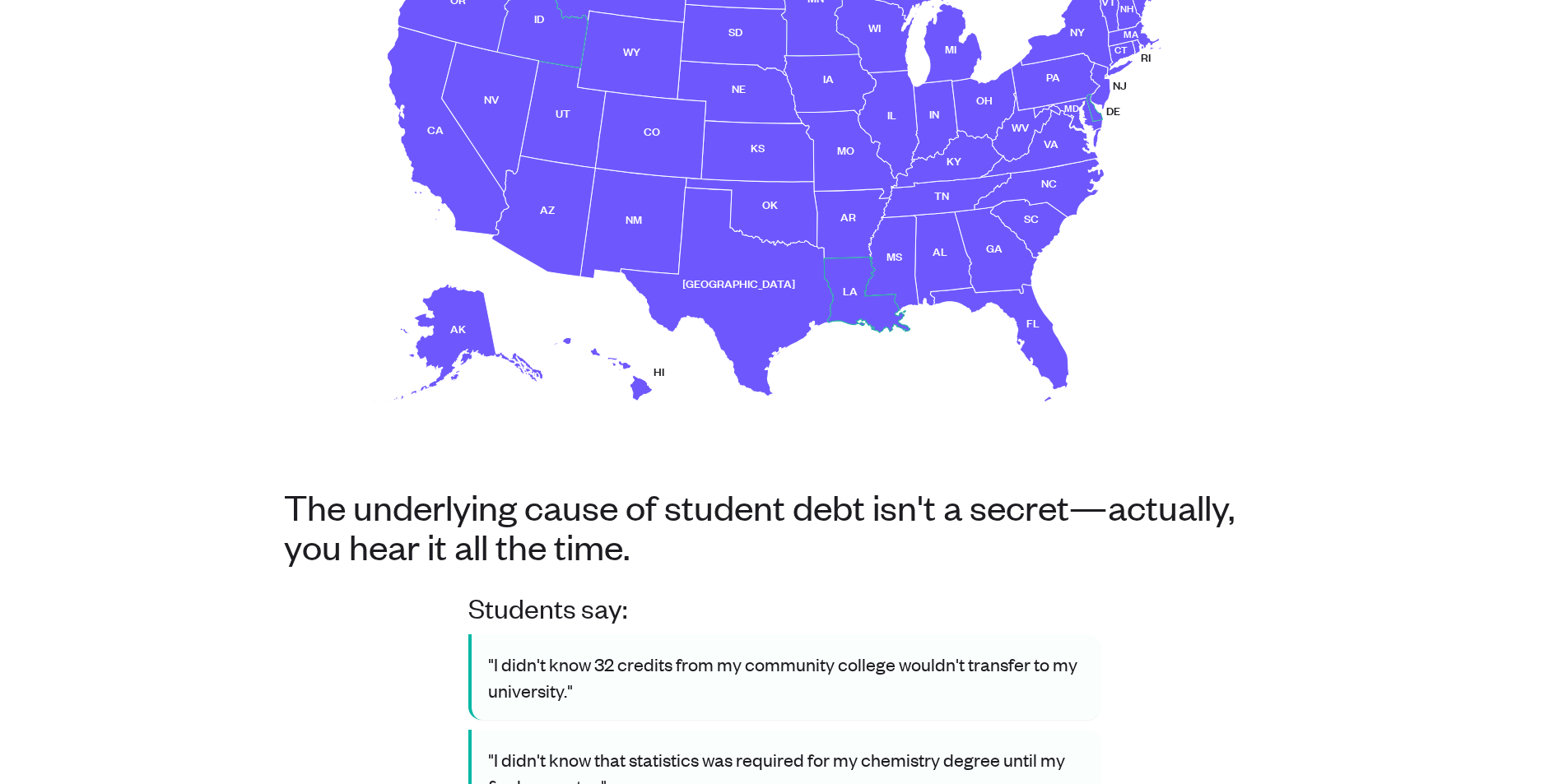
click at [842, 274] on use at bounding box center [867, 296] width 86 height 76
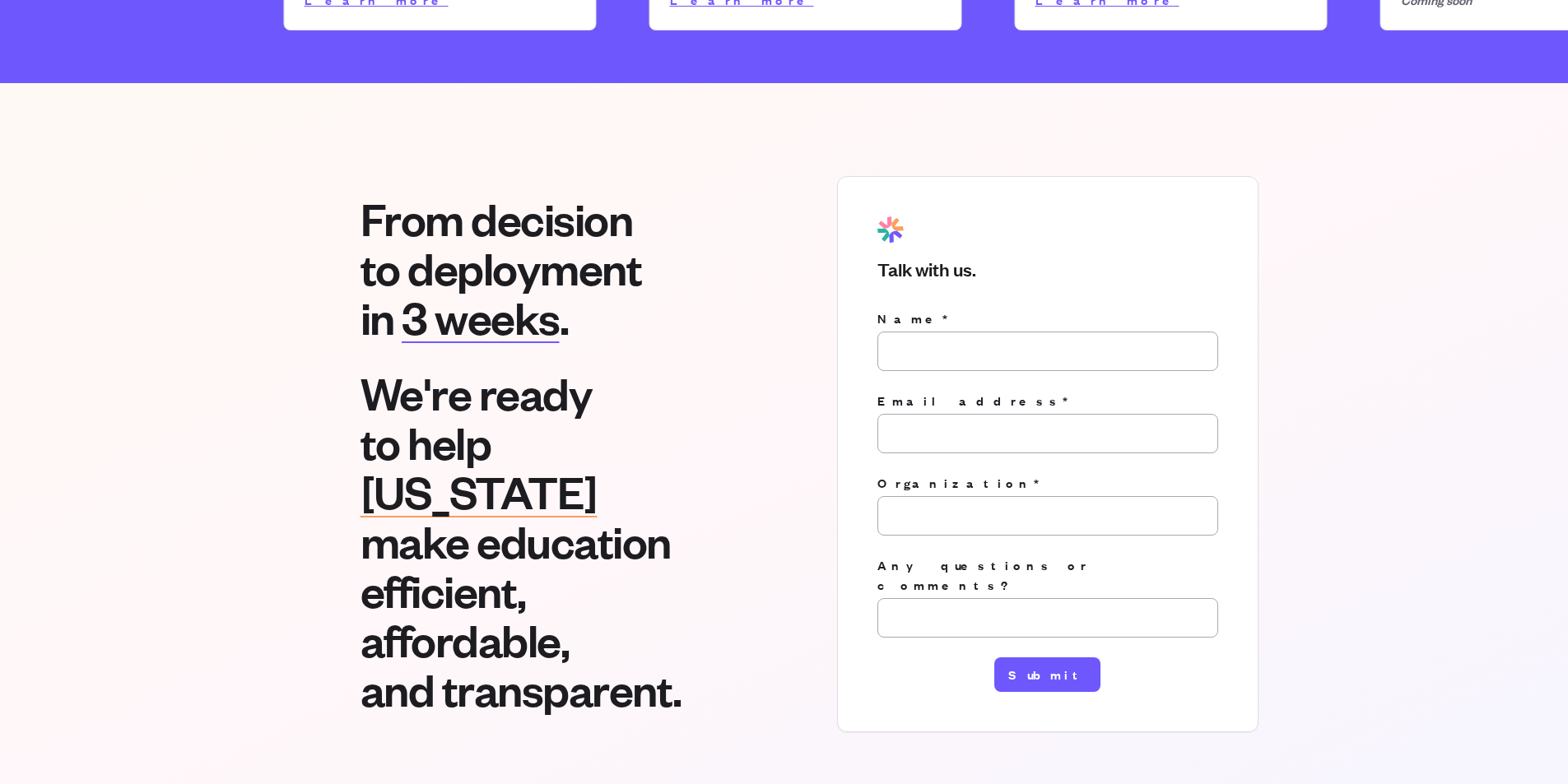
scroll to position [2353, 0]
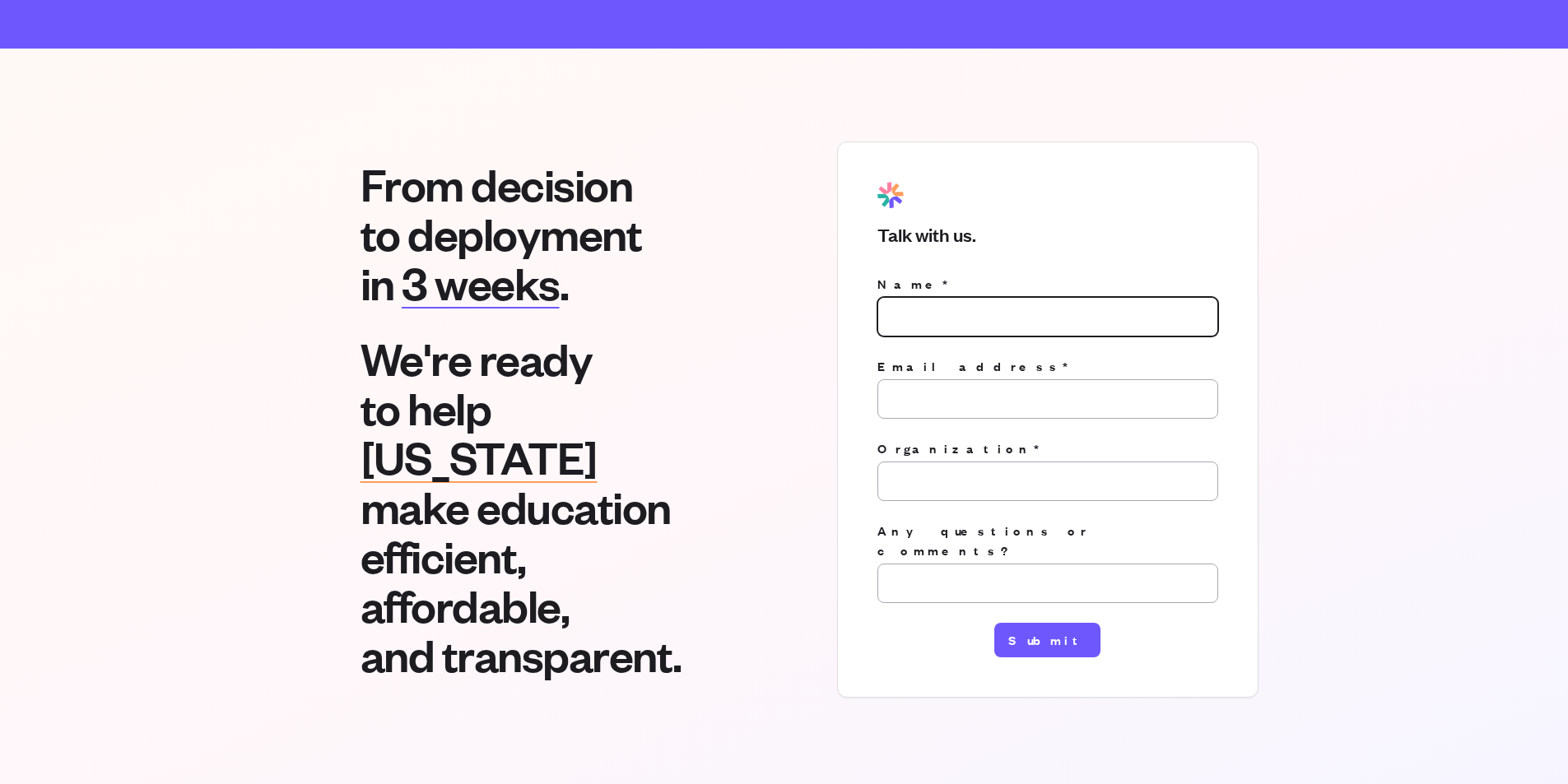
click at [933, 296] on input "Name*" at bounding box center [1048, 316] width 341 height 40
type input "**********"
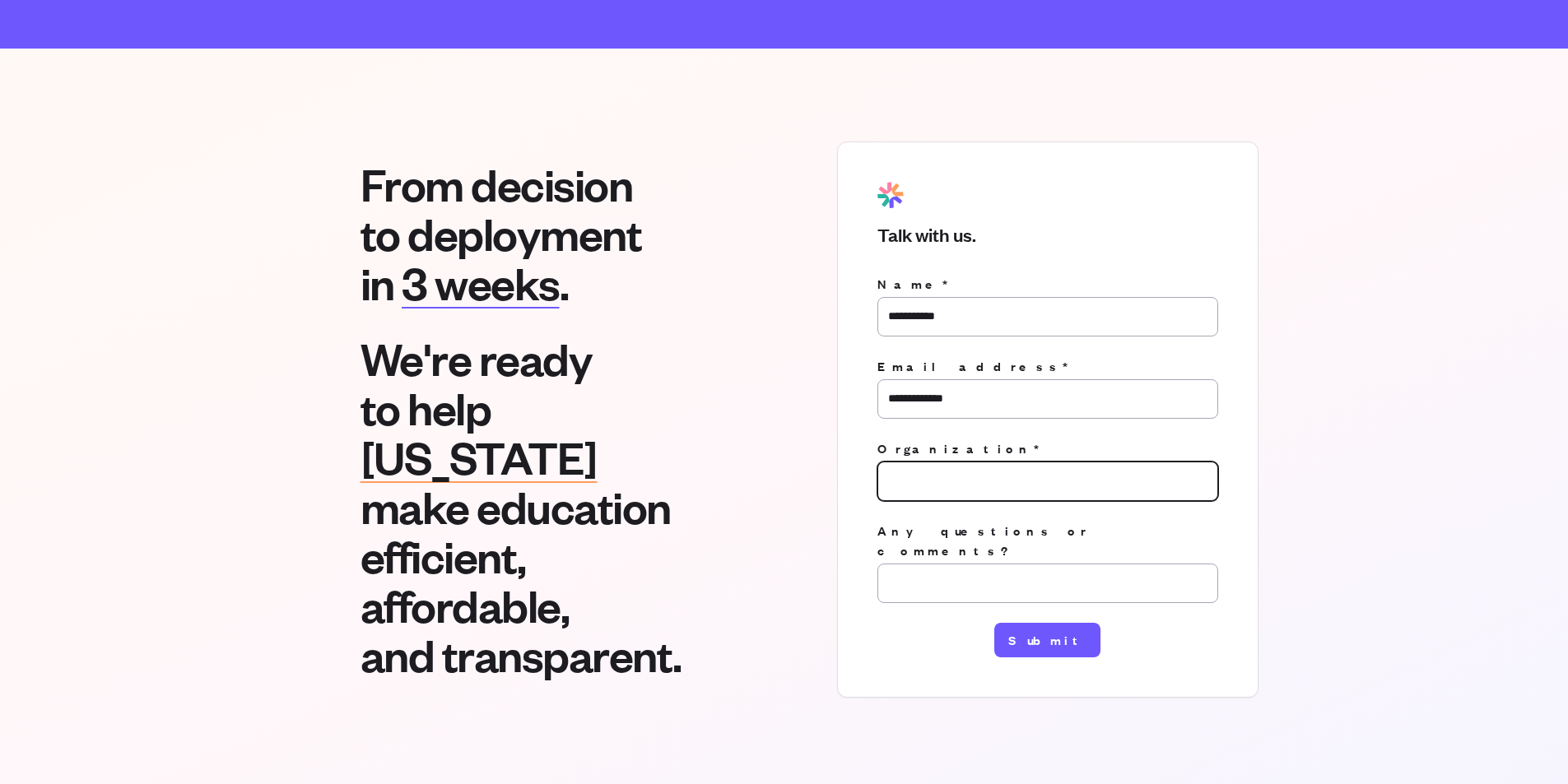
click at [920, 461] on input "Organization*" at bounding box center [1048, 481] width 341 height 40
type input "***"
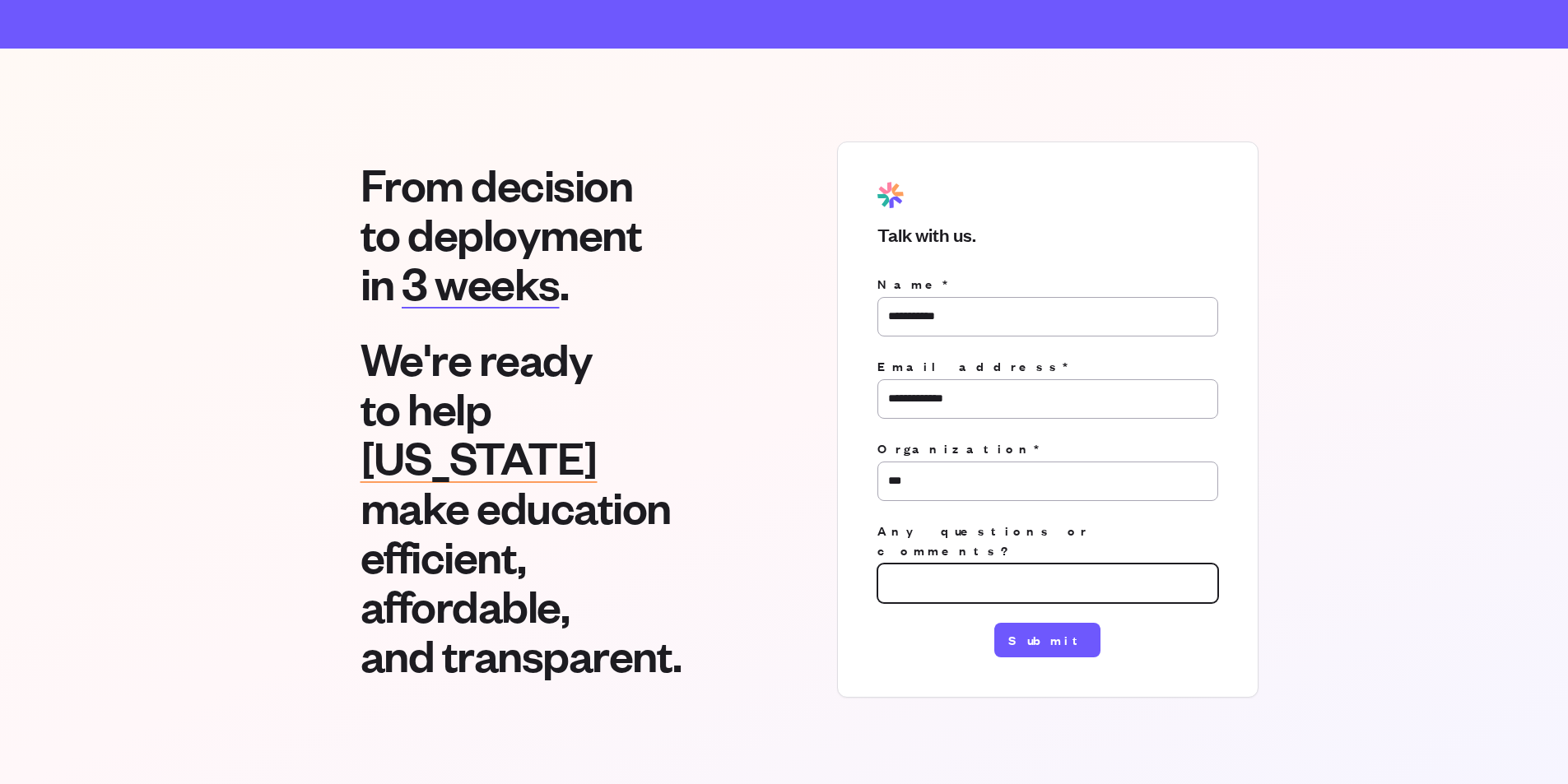
click at [913, 563] on input "Any questions or comments?" at bounding box center [1048, 583] width 341 height 40
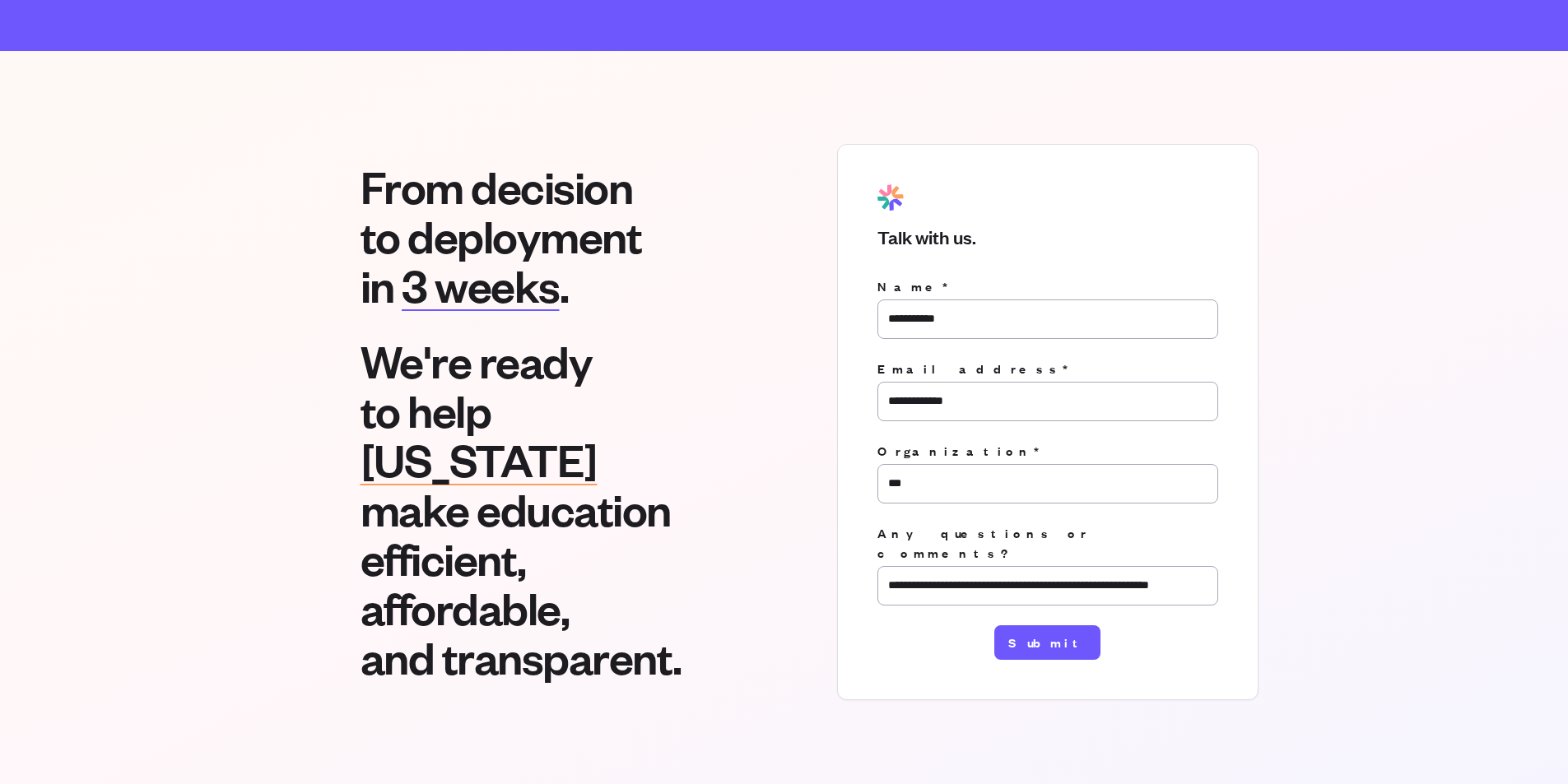
scroll to position [2271, 0]
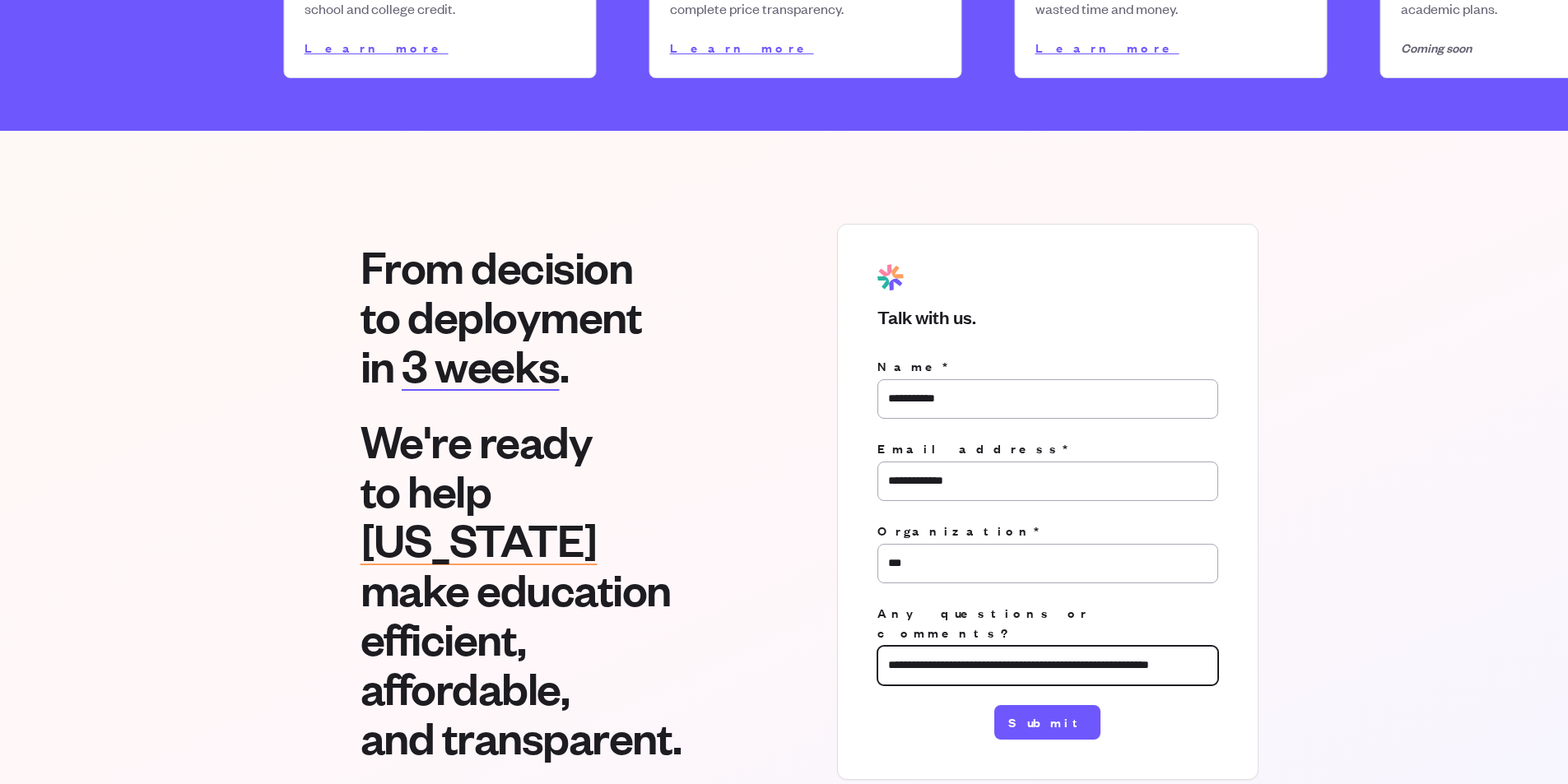
click at [1183, 645] on input "**********" at bounding box center [1048, 665] width 341 height 40
type input "**********"
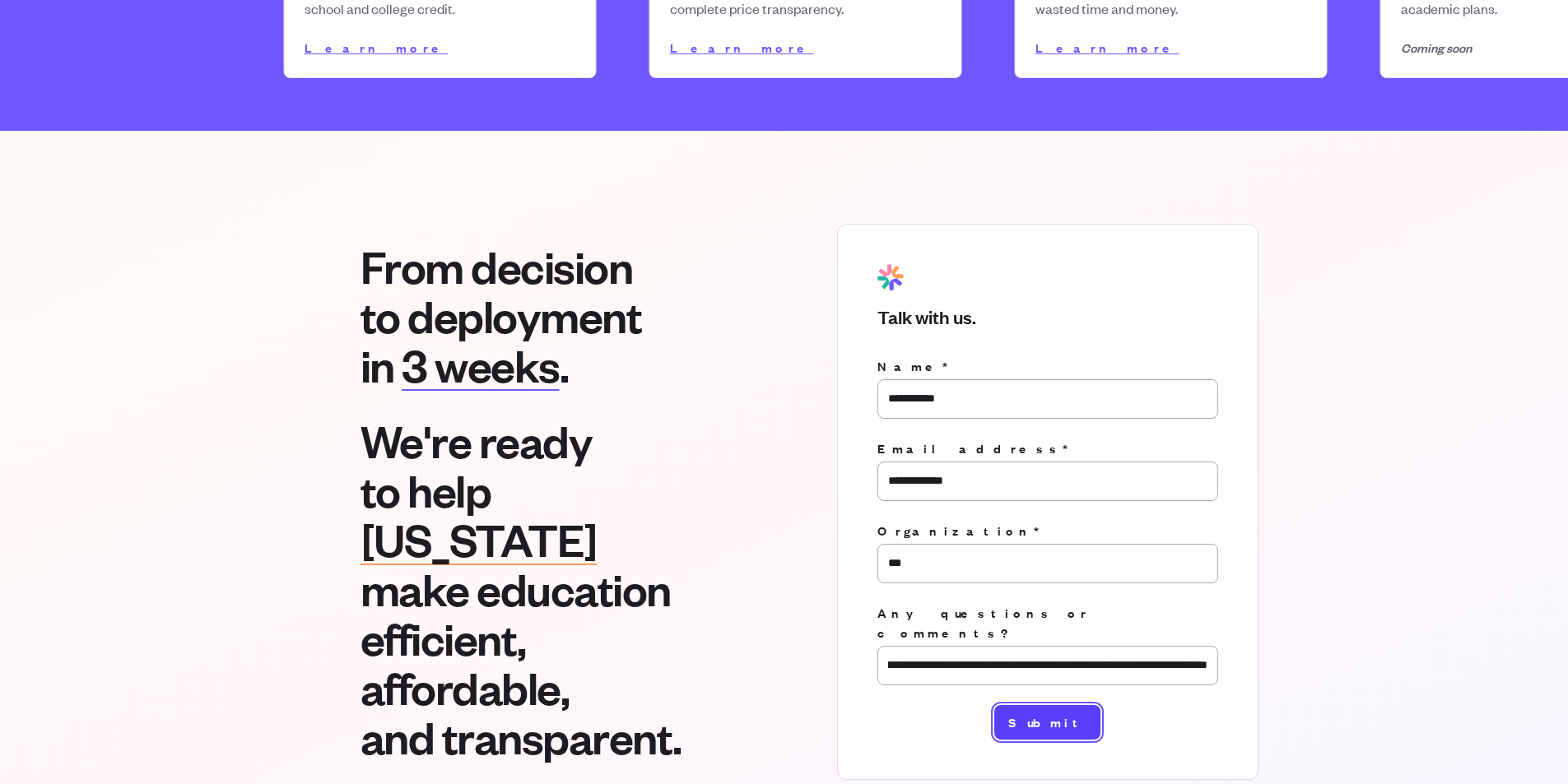
click at [1032, 705] on button "Submit" at bounding box center [1047, 722] width 106 height 34
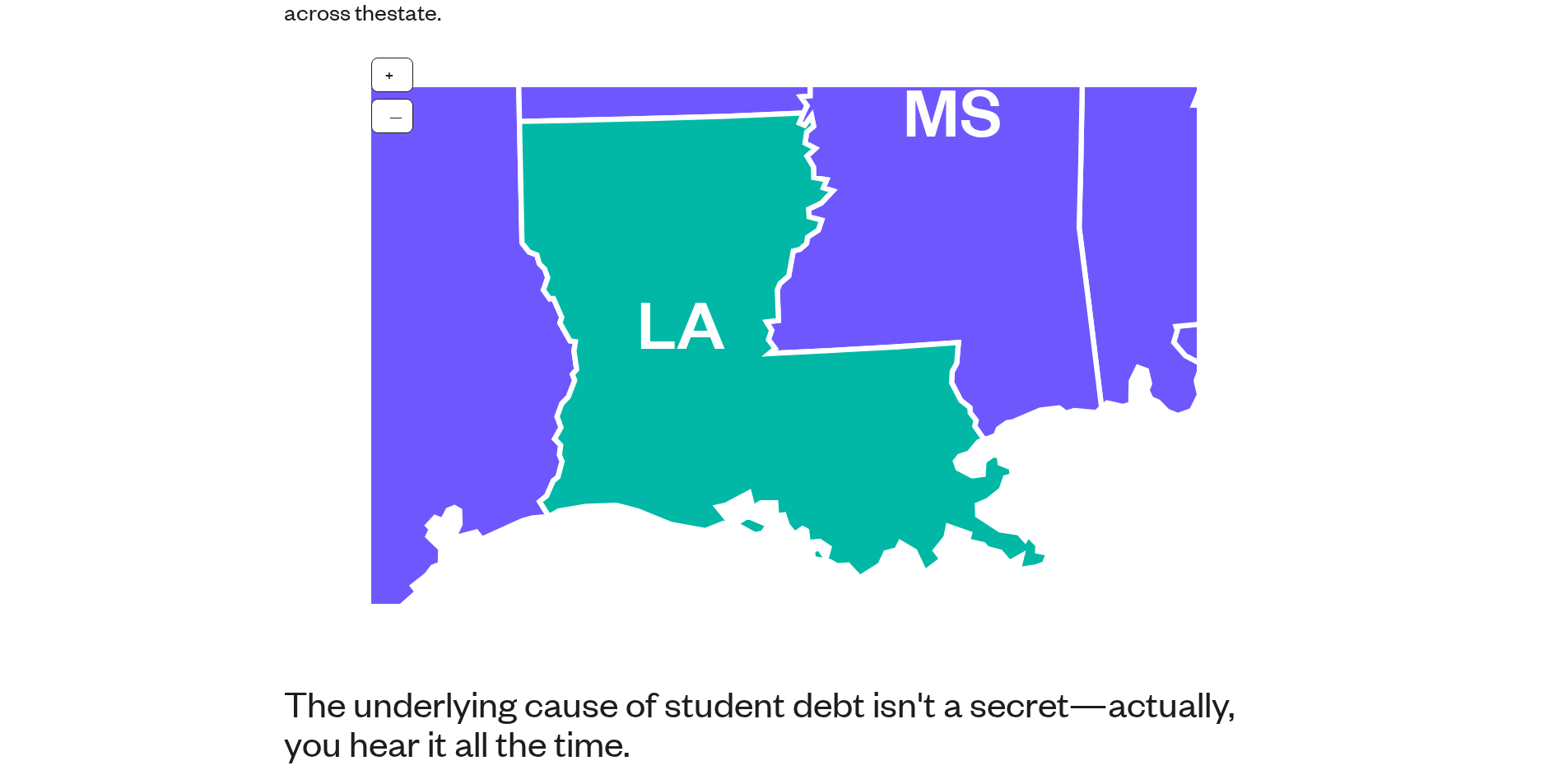
scroll to position [0, 0]
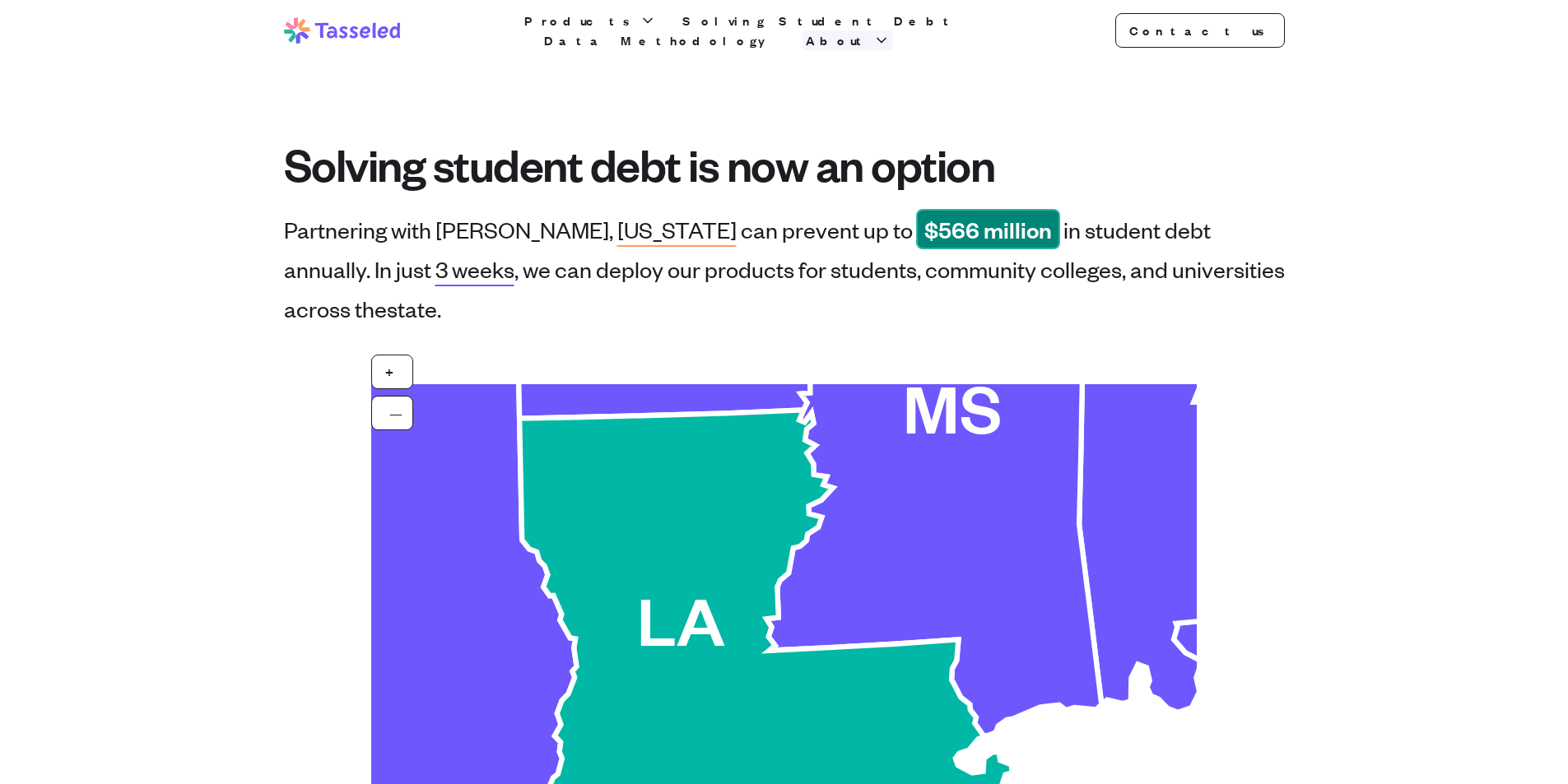
click at [870, 33] on span "About" at bounding box center [837, 41] width 64 height 20
click at [914, 72] on link "Mission" at bounding box center [847, 87] width 158 height 33
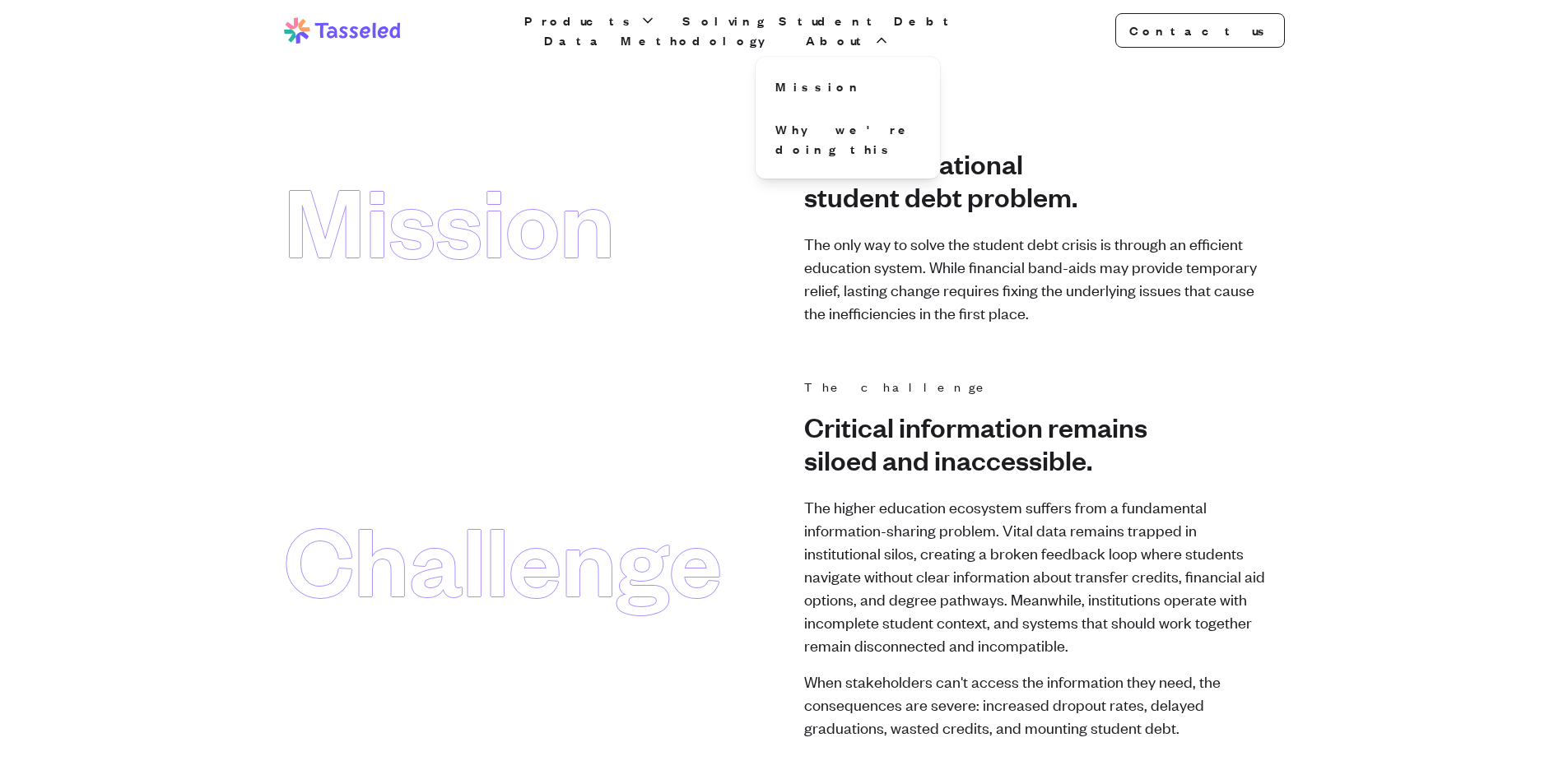
click at [996, 248] on p "The only way to solve the student debt crisis is through an efficient education…" at bounding box center [1034, 278] width 461 height 92
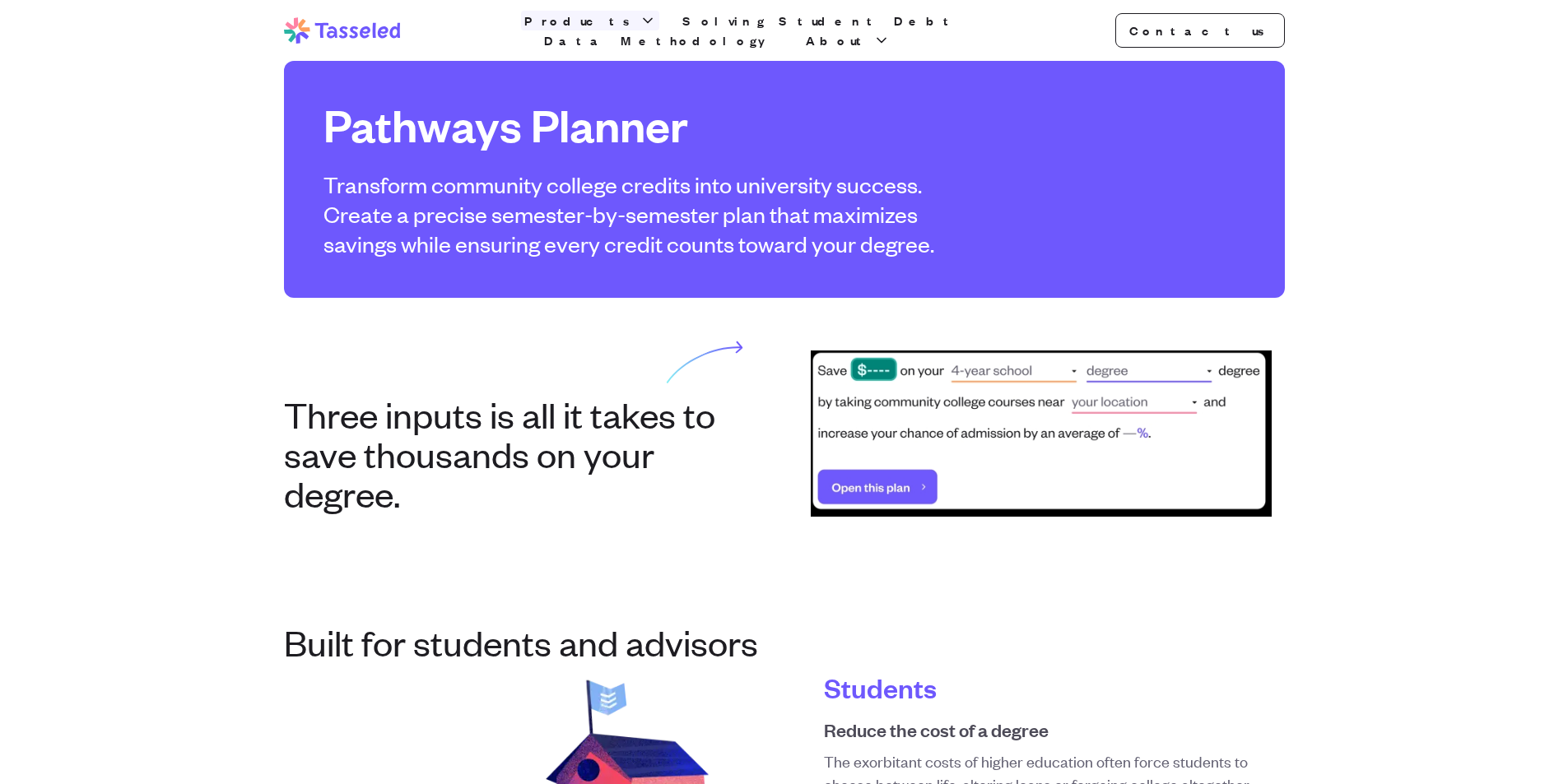
click at [623, 29] on span "Products" at bounding box center [580, 21] width 112 height 20
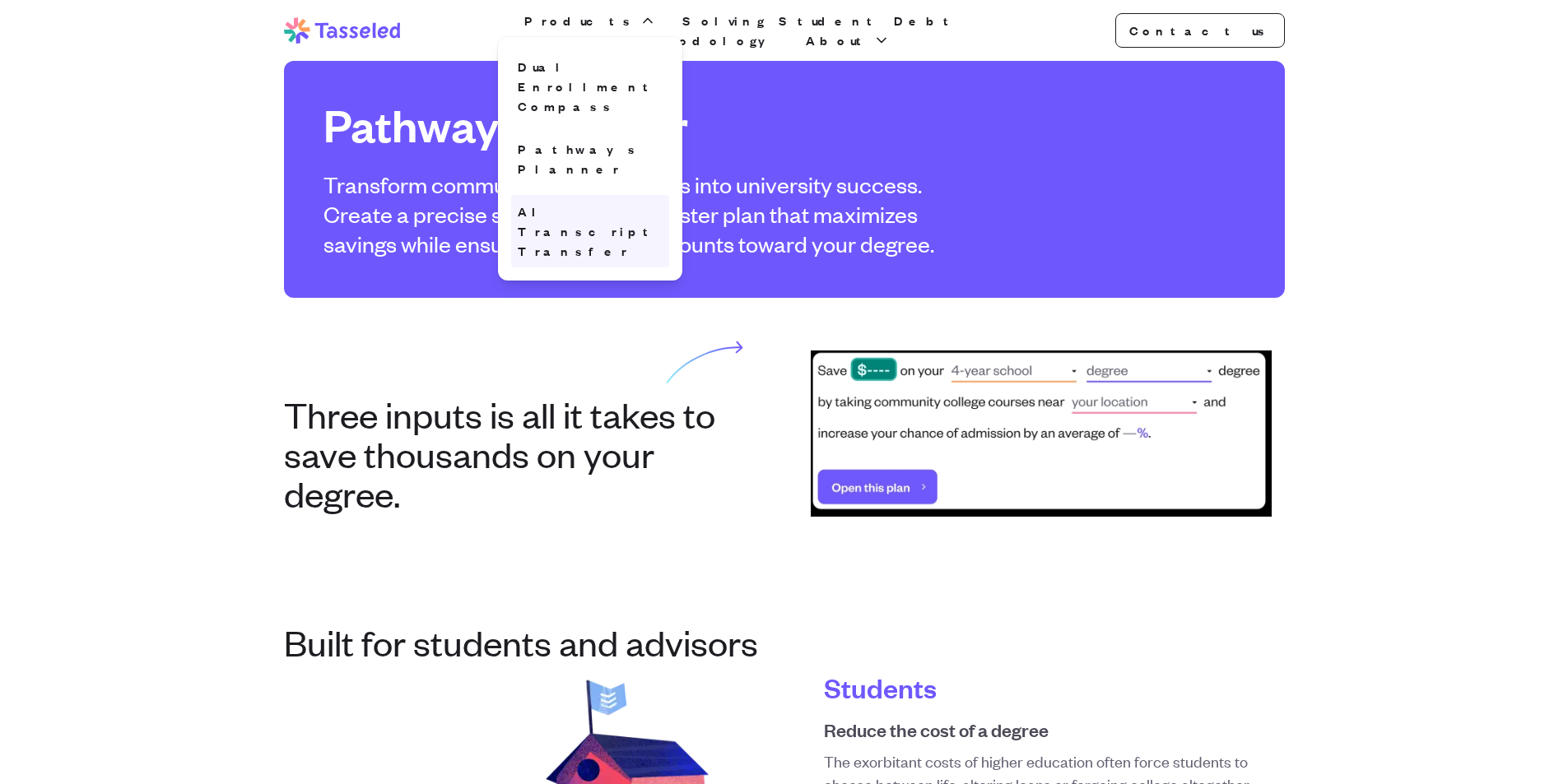
click at [601, 195] on link "AI Transcript Transfer" at bounding box center [590, 231] width 158 height 72
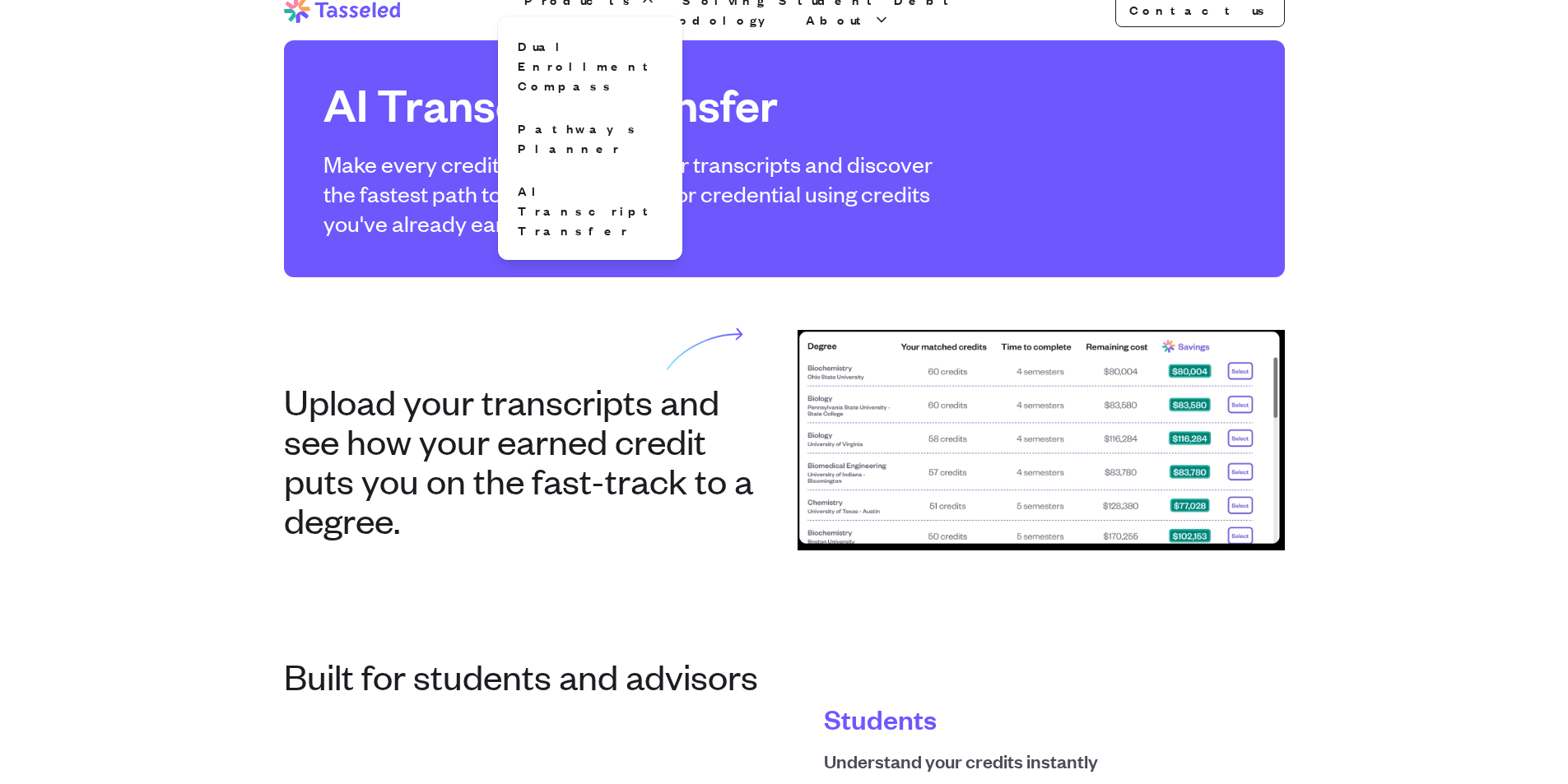
scroll to position [82, 0]
